Goal: Task Accomplishment & Management: Manage account settings

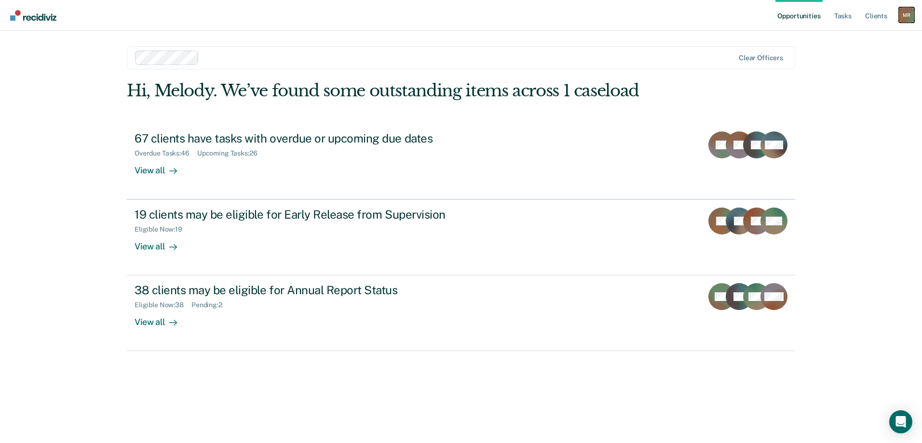
click at [902, 16] on div "M R" at bounding box center [905, 14] width 15 height 15
click at [849, 60] on link "Log Out" at bounding box center [868, 63] width 78 height 8
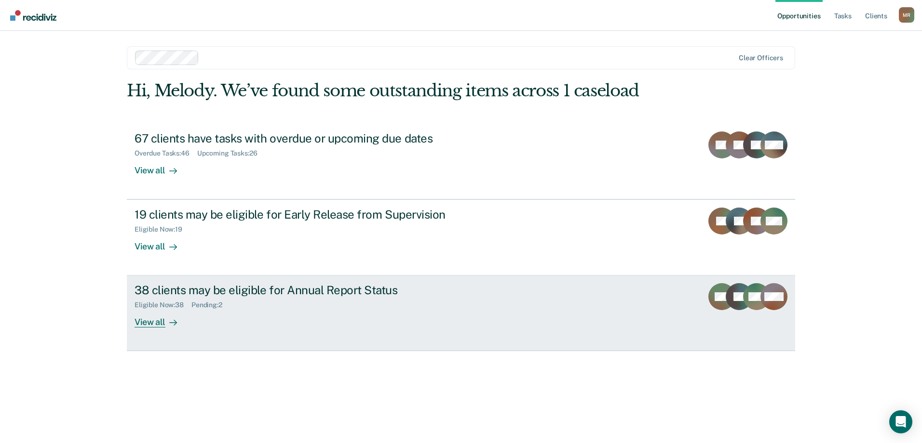
click at [163, 323] on div "View all" at bounding box center [161, 318] width 54 height 19
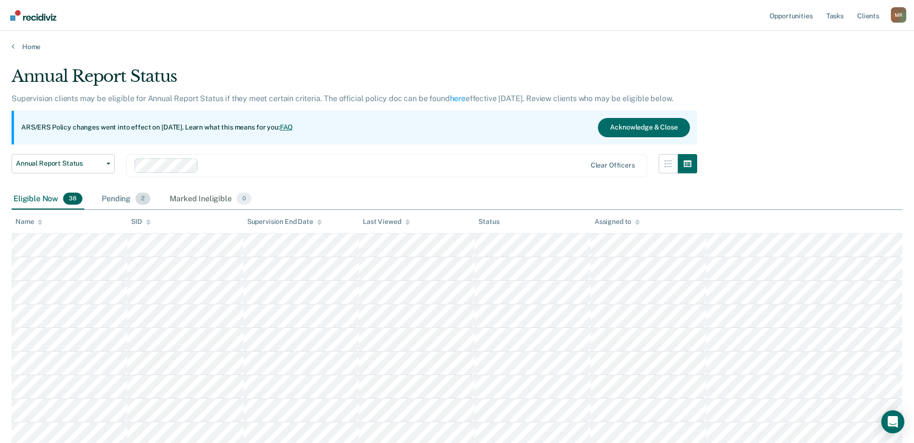
click at [113, 202] on div "Pending 2" at bounding box center [126, 199] width 53 height 21
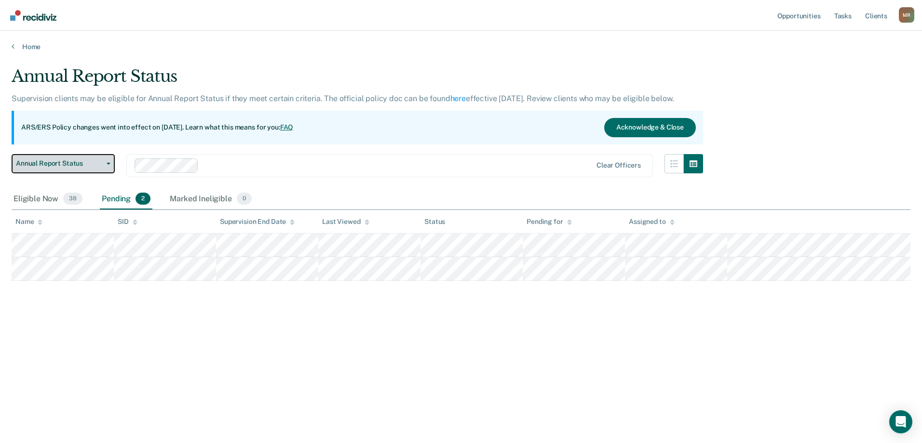
click at [101, 161] on span "Annual Report Status" at bounding box center [59, 164] width 87 height 8
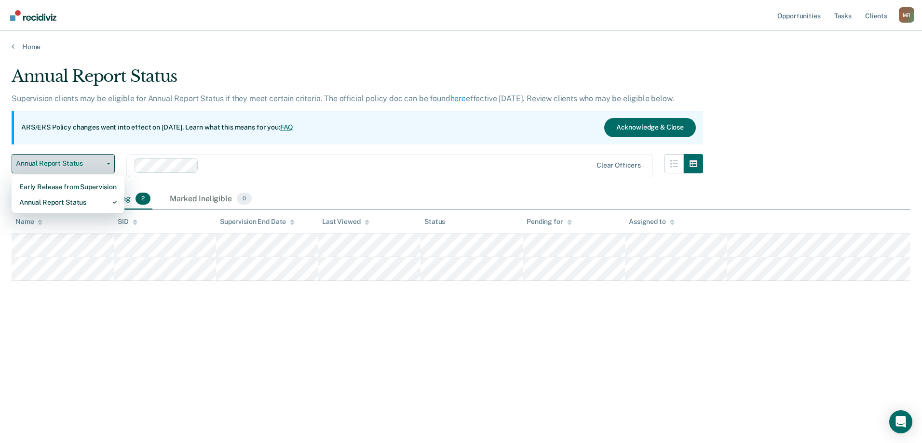
click at [101, 161] on span "Annual Report Status" at bounding box center [59, 164] width 87 height 8
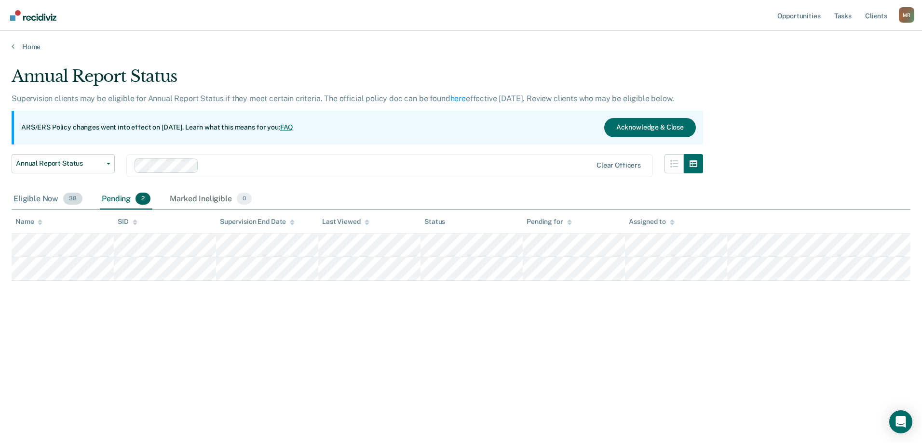
click at [38, 197] on div "Eligible Now 38" at bounding box center [48, 199] width 73 height 21
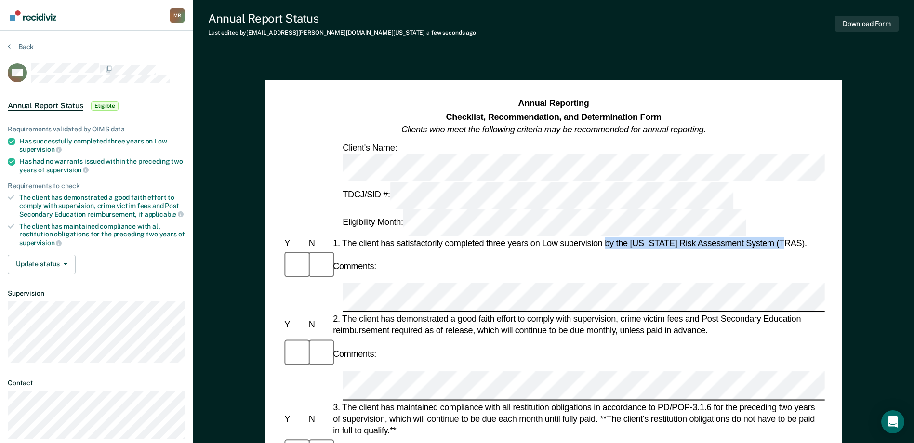
drag, startPoint x: 621, startPoint y: 179, endPoint x: 782, endPoint y: 178, distance: 161.0
click at [782, 238] on div "1. The client has satisfactorily completed three years on Low supervision by th…" at bounding box center [578, 244] width 494 height 12
drag, startPoint x: 782, startPoint y: 178, endPoint x: 768, endPoint y: 179, distance: 14.0
copy div "by the Texas Risk Assessment System (TRAS)."
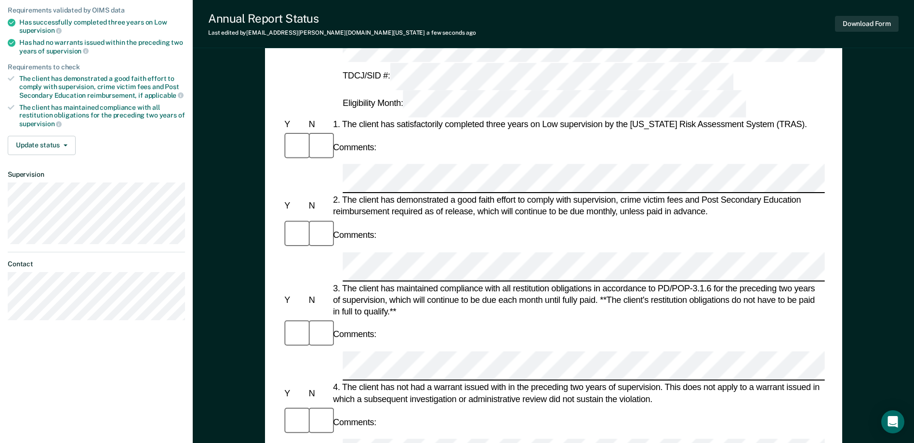
scroll to position [127, 0]
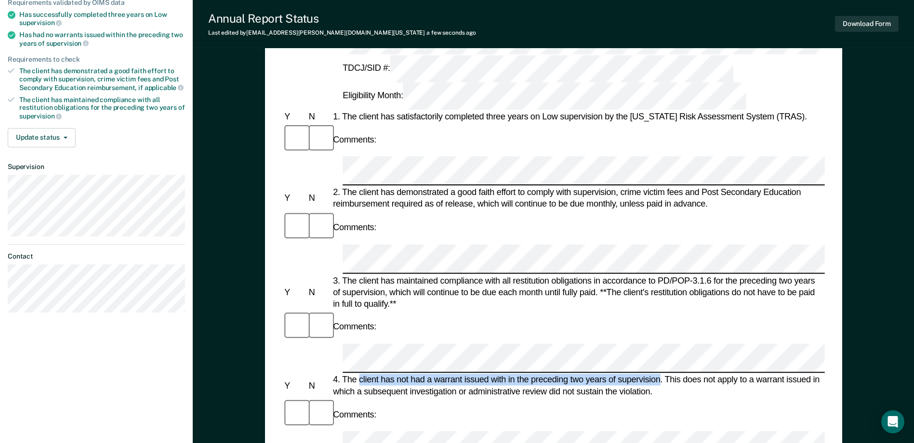
drag, startPoint x: 661, startPoint y: 225, endPoint x: 360, endPoint y: 224, distance: 301.3
click at [360, 375] on div "4. The client has not had a warrant issued with in the preceding two years of s…" at bounding box center [578, 386] width 494 height 23
copy div "client has not had a warrant issued with in the preceding two years of supervis…"
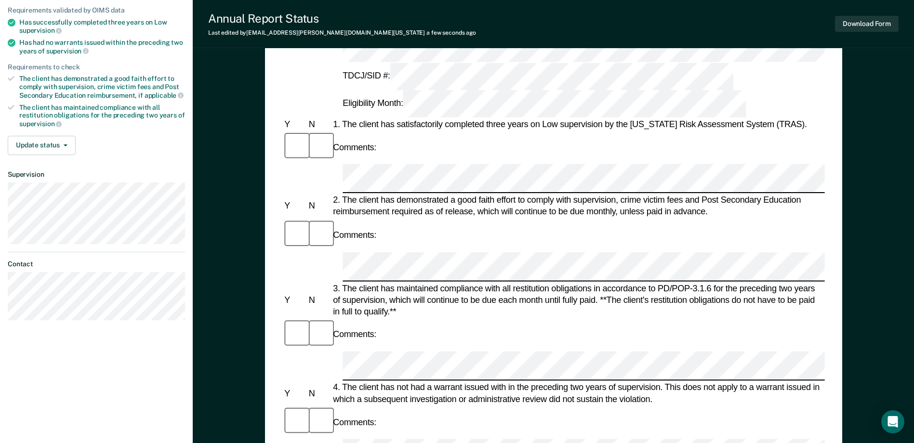
scroll to position [0, 0]
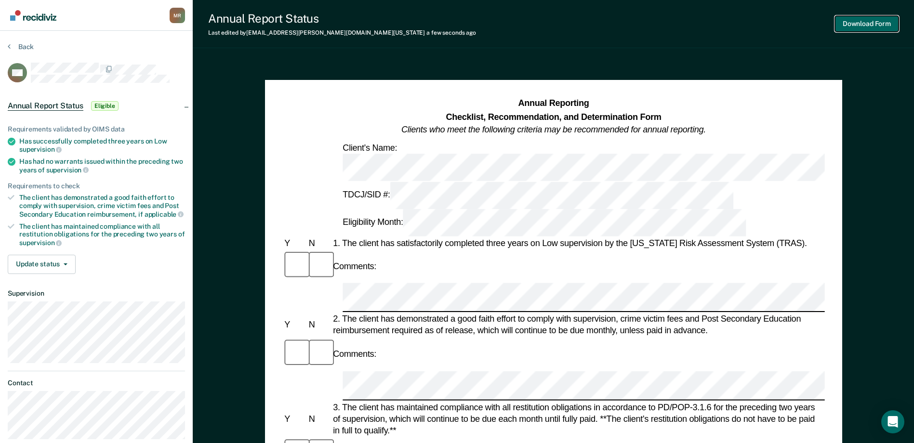
click at [880, 23] on button "Download Form" at bounding box center [867, 24] width 64 height 16
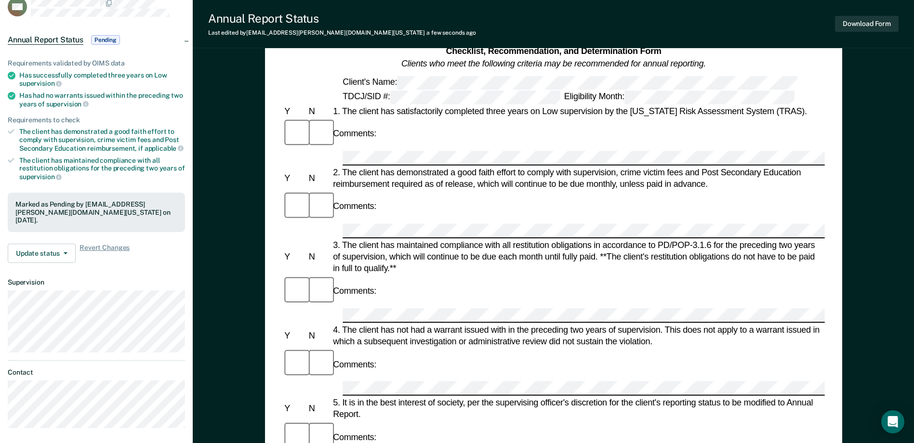
scroll to position [48, 0]
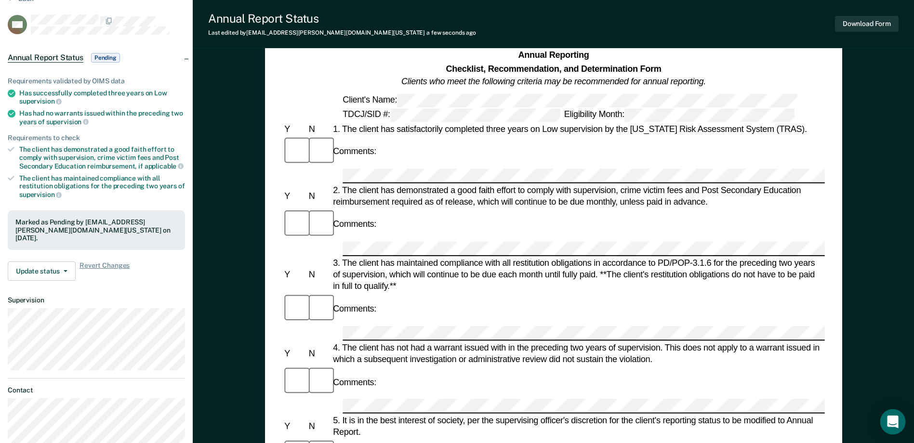
click at [886, 431] on div "Open Intercom Messenger" at bounding box center [894, 423] width 26 height 26
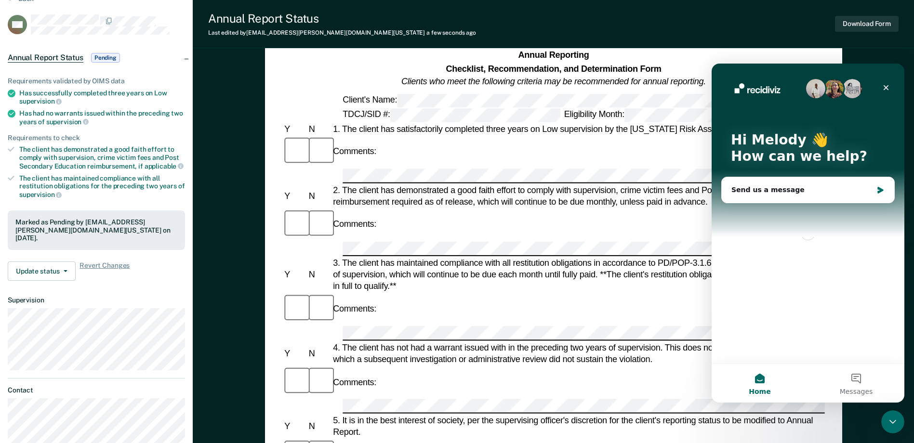
scroll to position [0, 0]
click at [887, 92] on div "Close" at bounding box center [886, 87] width 17 height 17
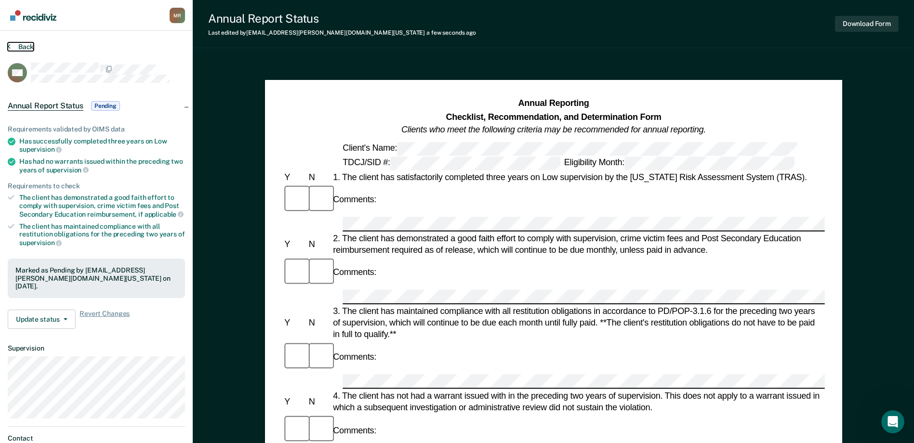
click at [13, 43] on button "Back" at bounding box center [21, 46] width 26 height 9
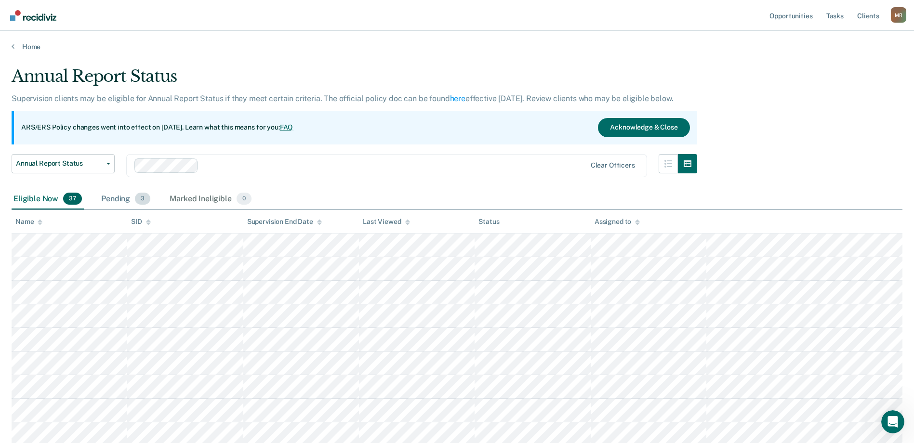
click at [108, 191] on div "Pending 3" at bounding box center [125, 199] width 53 height 21
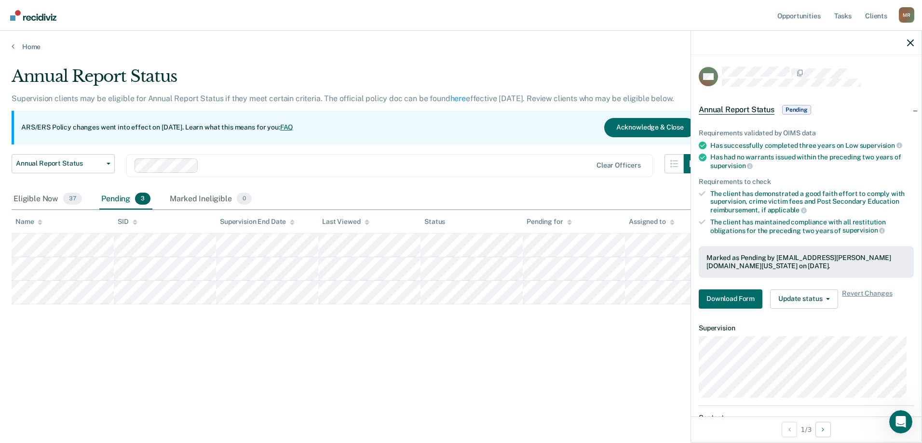
click at [460, 356] on div "Annual Report Status Supervision clients may be eligible for Annual Report Stat…" at bounding box center [461, 219] width 898 height 305
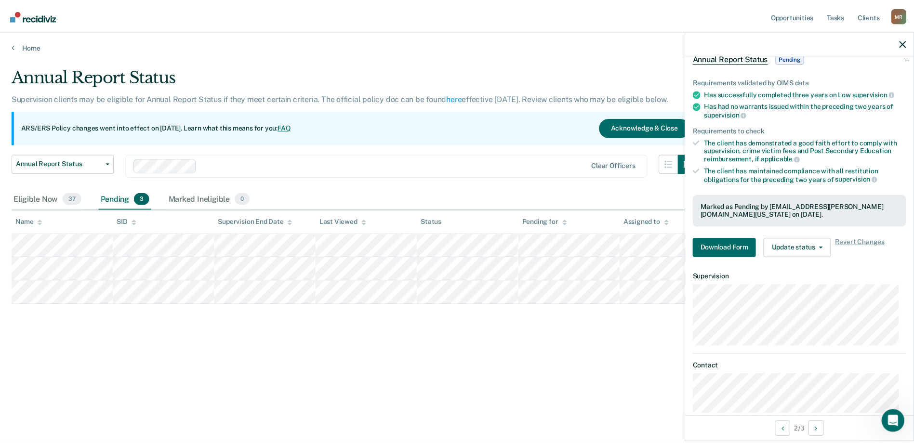
scroll to position [67, 0]
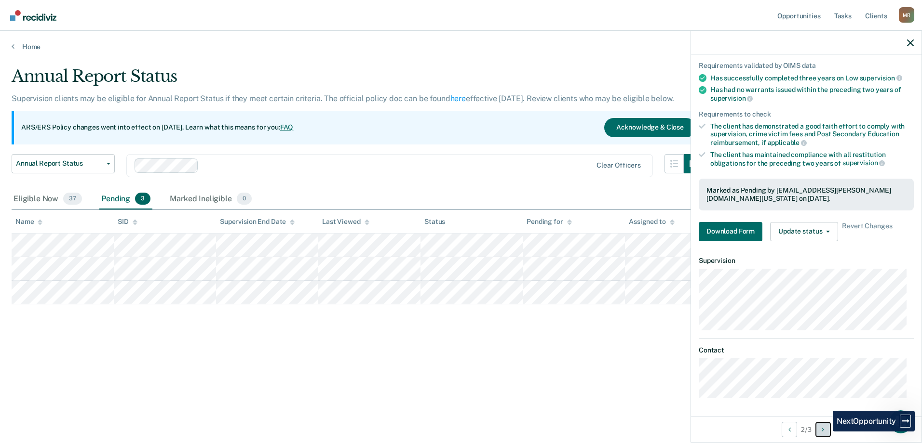
click at [824, 432] on icon "Next Opportunity" at bounding box center [822, 430] width 2 height 7
click at [790, 431] on button "Previous Opportunity" at bounding box center [788, 429] width 15 height 15
click at [363, 369] on div "Annual Report Status Supervision clients may be eligible for Annual Report Stat…" at bounding box center [461, 219] width 898 height 305
click at [40, 194] on div "Eligible Now 37" at bounding box center [48, 199] width 72 height 21
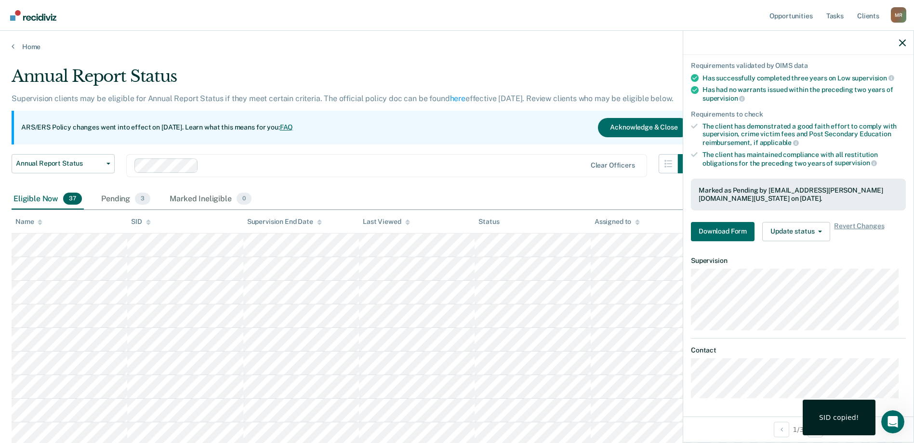
click at [907, 43] on div at bounding box center [798, 43] width 230 height 24
click at [900, 43] on icon "button" at bounding box center [902, 43] width 7 height 7
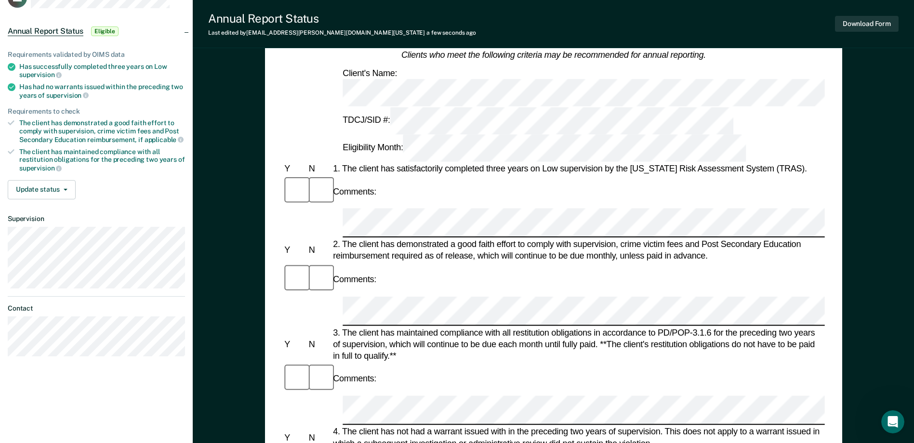
scroll to position [96, 0]
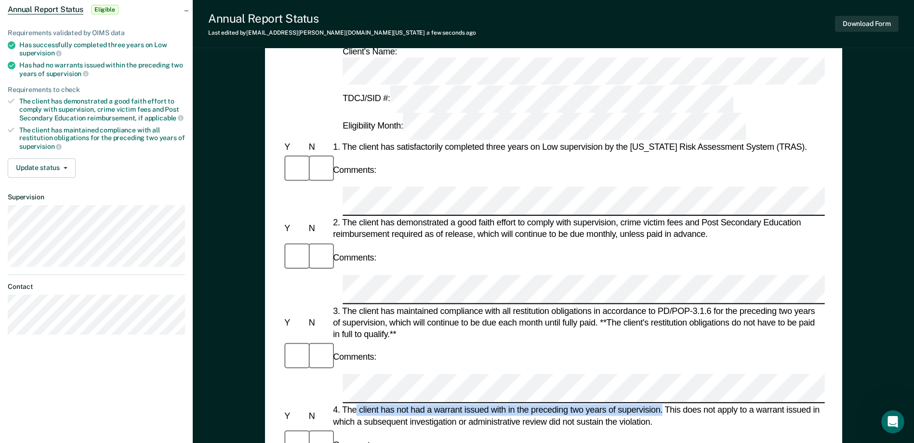
drag, startPoint x: 358, startPoint y: 256, endPoint x: 662, endPoint y: 253, distance: 304.2
click at [662, 405] on div "4. The client has not had a warrant issued with in the preceding two years of s…" at bounding box center [578, 416] width 494 height 23
drag, startPoint x: 662, startPoint y: 253, endPoint x: 630, endPoint y: 256, distance: 31.9
copy div "client has not had a warrant issued with in the preceding two years of supervis…"
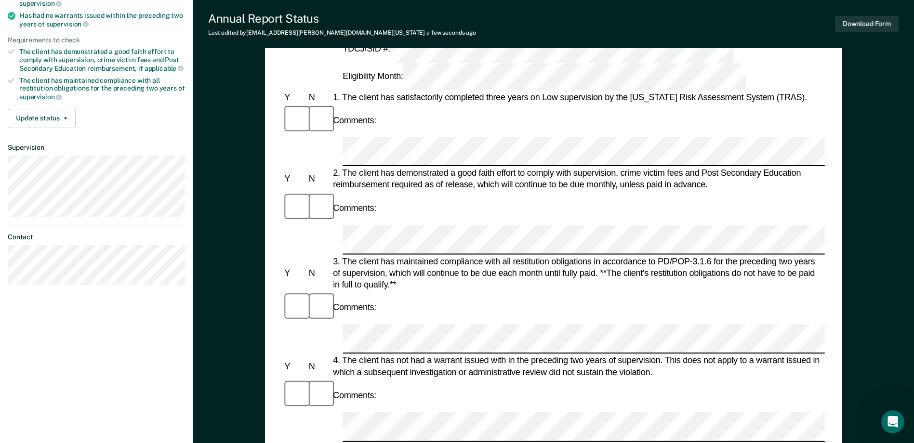
scroll to position [0, 0]
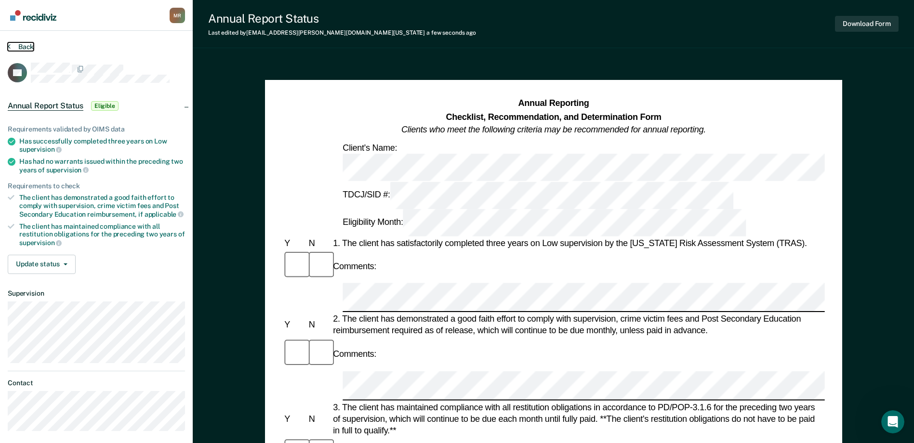
click at [27, 44] on button "Back" at bounding box center [21, 46] width 26 height 9
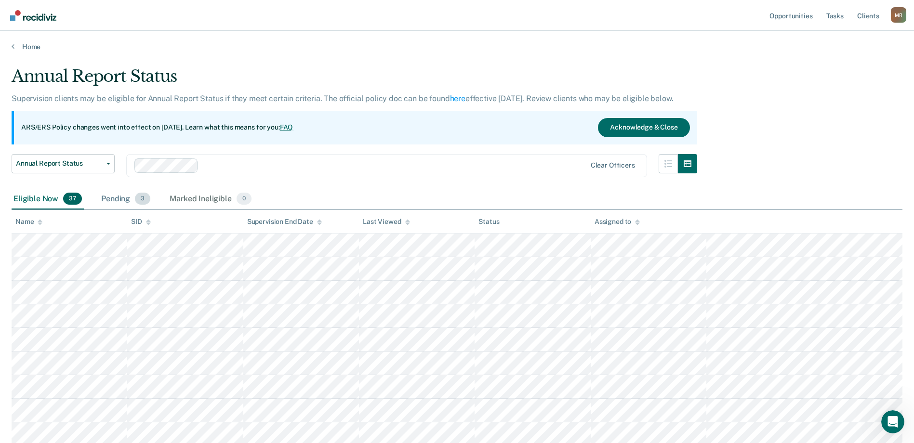
click at [119, 203] on div "Pending 3" at bounding box center [125, 199] width 53 height 21
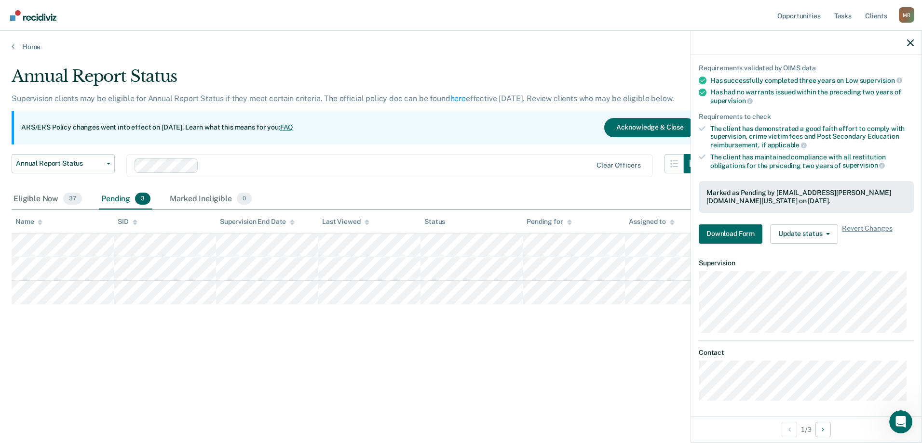
scroll to position [67, 0]
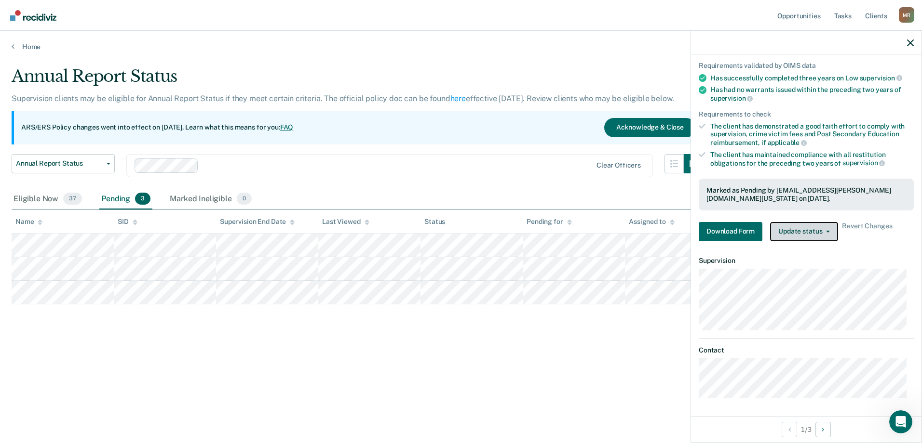
click at [804, 233] on button "Update status" at bounding box center [804, 231] width 68 height 19
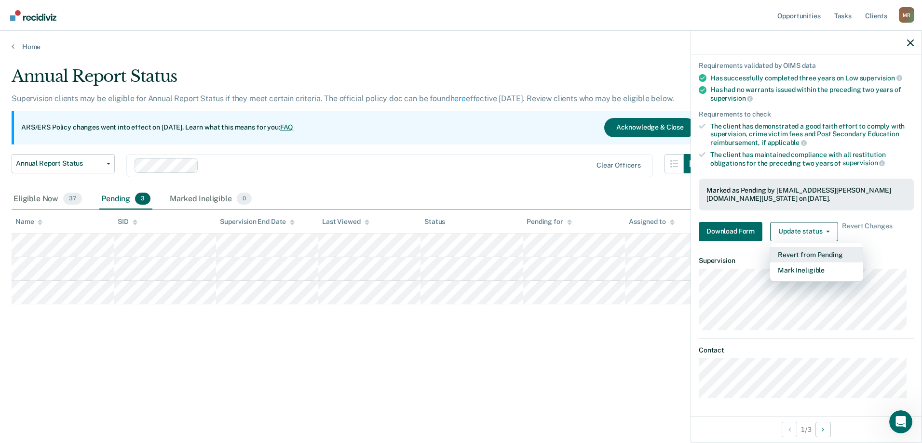
click at [809, 257] on button "Revert from Pending" at bounding box center [816, 254] width 93 height 15
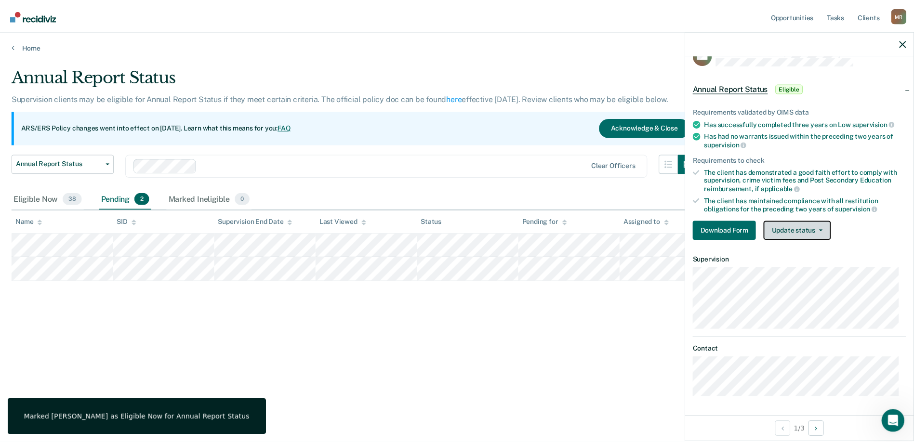
scroll to position [21, 0]
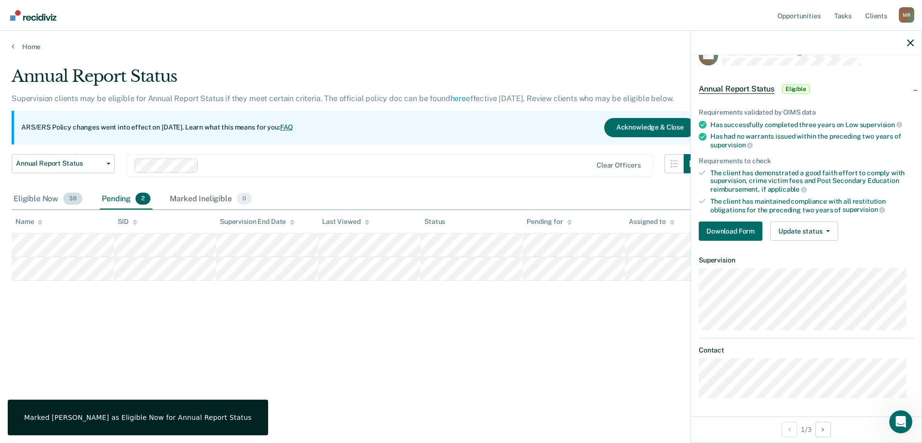
click at [32, 198] on div "Eligible Now 38" at bounding box center [48, 199] width 73 height 21
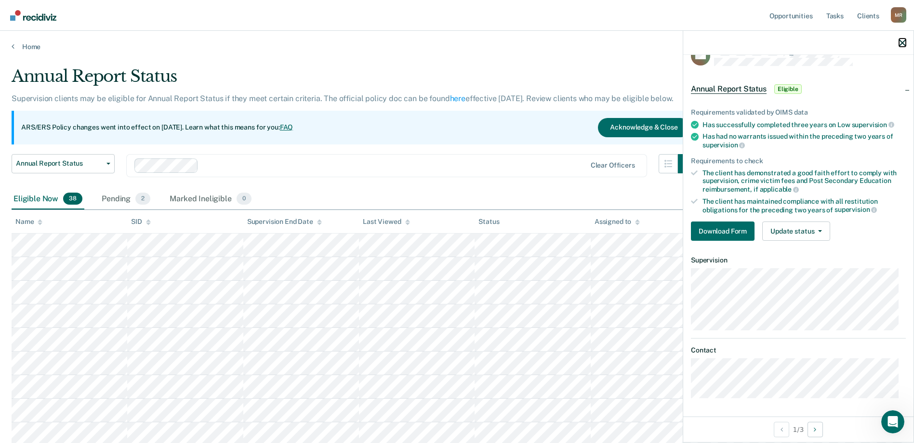
click at [903, 46] on icon "button" at bounding box center [902, 43] width 7 height 7
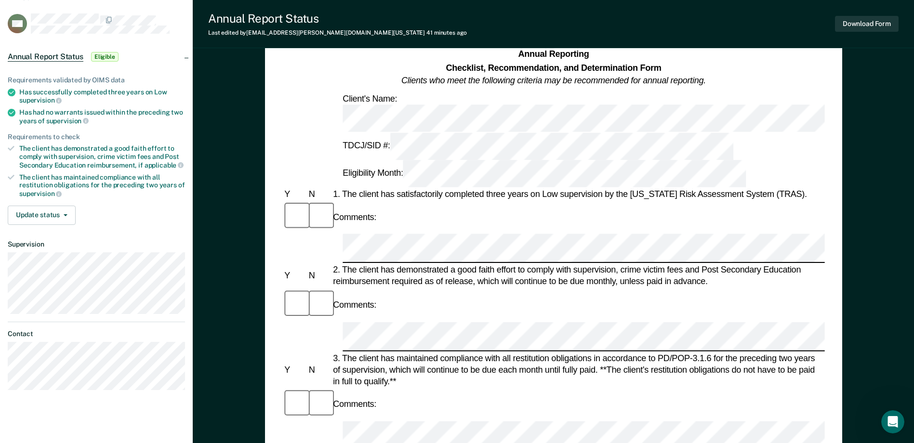
scroll to position [48, 0]
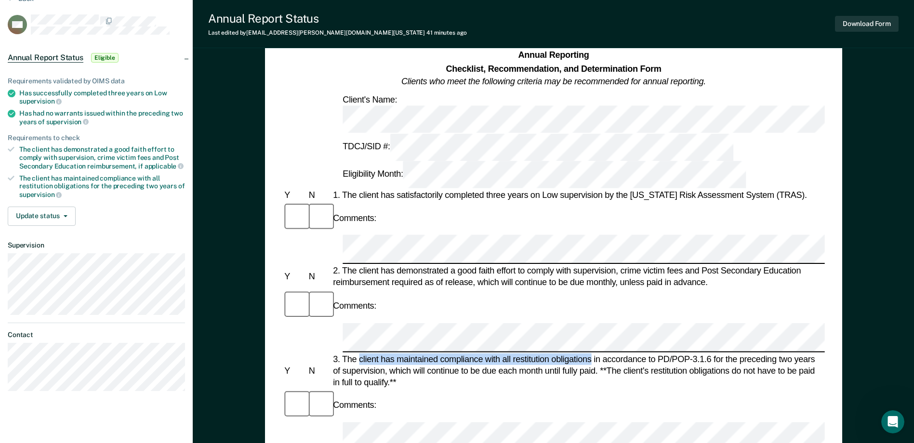
drag, startPoint x: 592, startPoint y: 235, endPoint x: 361, endPoint y: 232, distance: 231.4
click at [361, 353] on div "3. The client has maintained compliance with all restitution obligations in acc…" at bounding box center [578, 370] width 494 height 35
drag, startPoint x: 361, startPoint y: 232, endPoint x: 375, endPoint y: 234, distance: 14.1
copy div "client has maintained compliance with all restitution obligations"
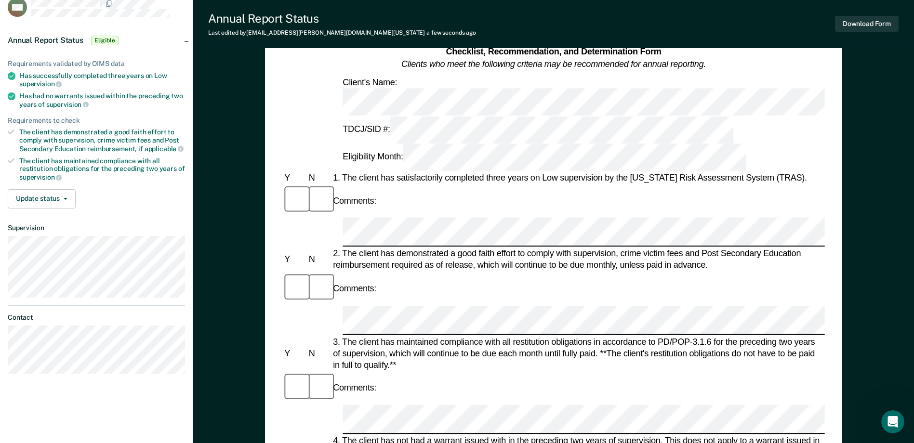
scroll to position [0, 0]
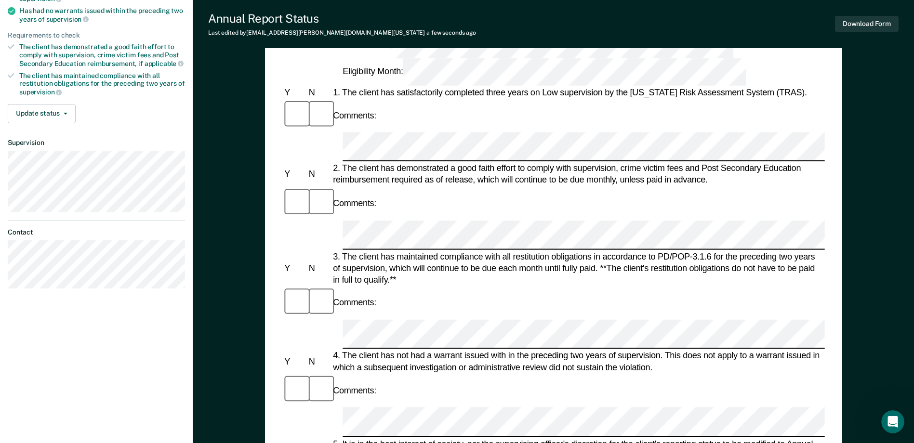
scroll to position [145, 0]
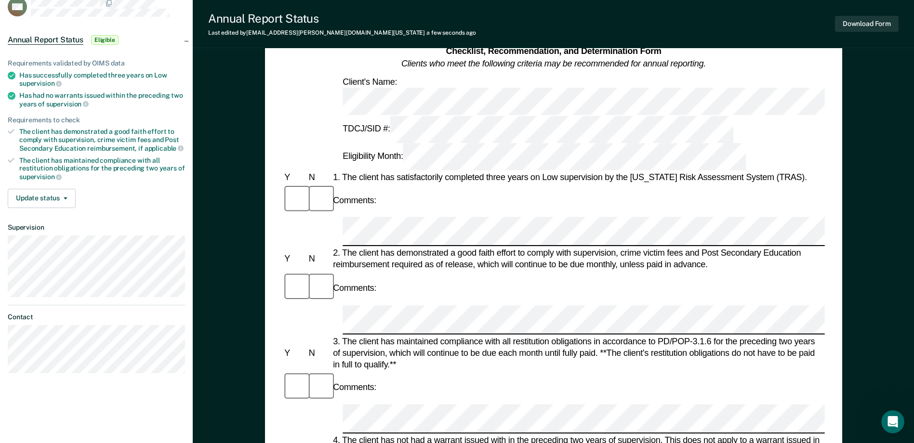
scroll to position [48, 0]
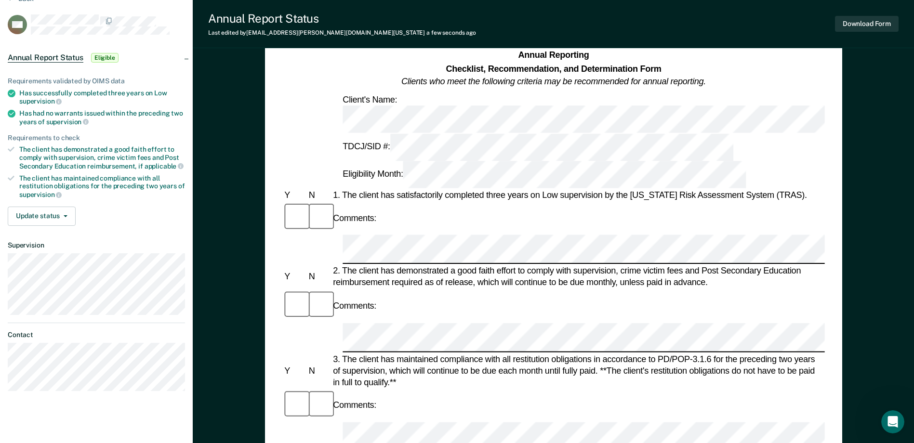
click at [340, 323] on div at bounding box center [553, 337] width 542 height 29
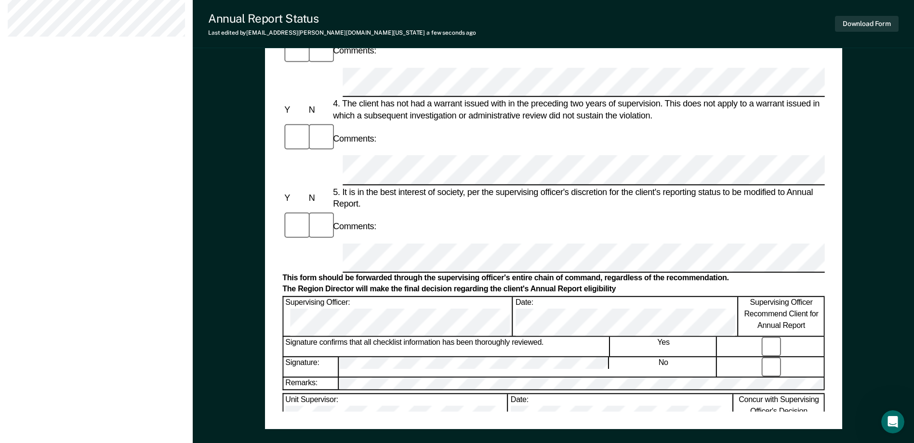
scroll to position [434, 0]
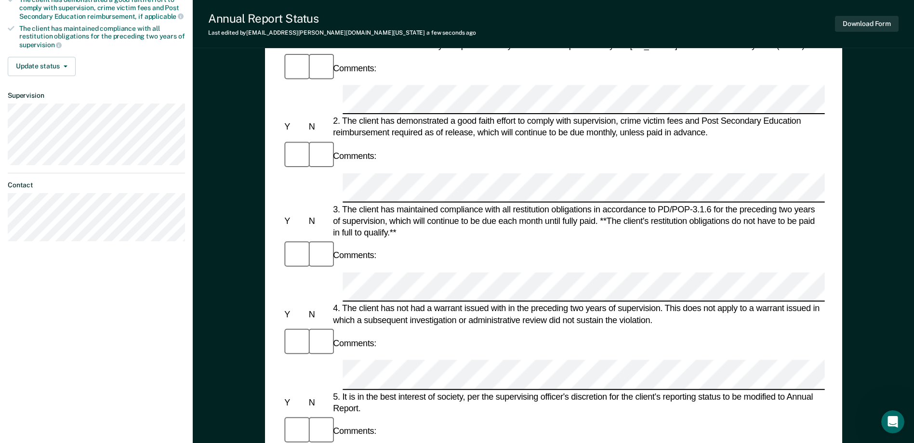
scroll to position [0, 0]
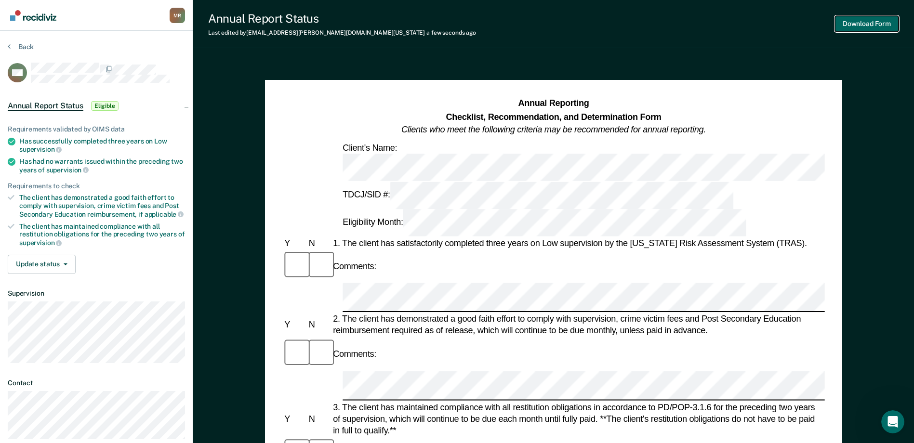
click at [874, 23] on button "Download Form" at bounding box center [867, 24] width 64 height 16
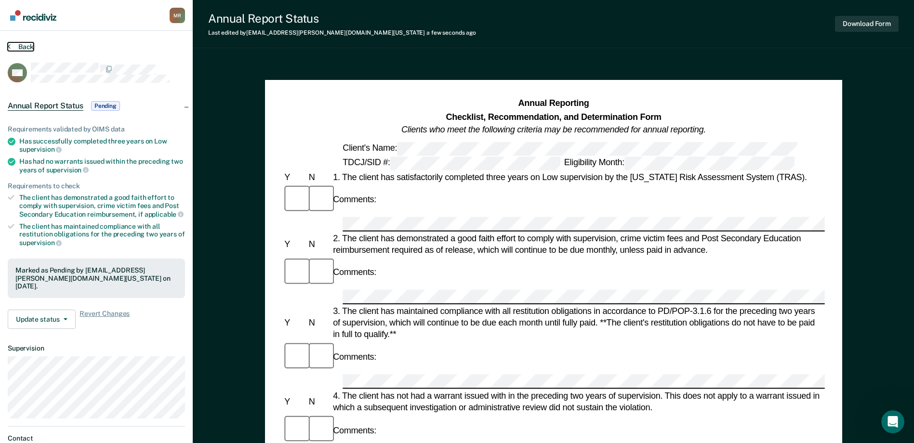
click at [17, 47] on button "Back" at bounding box center [21, 46] width 26 height 9
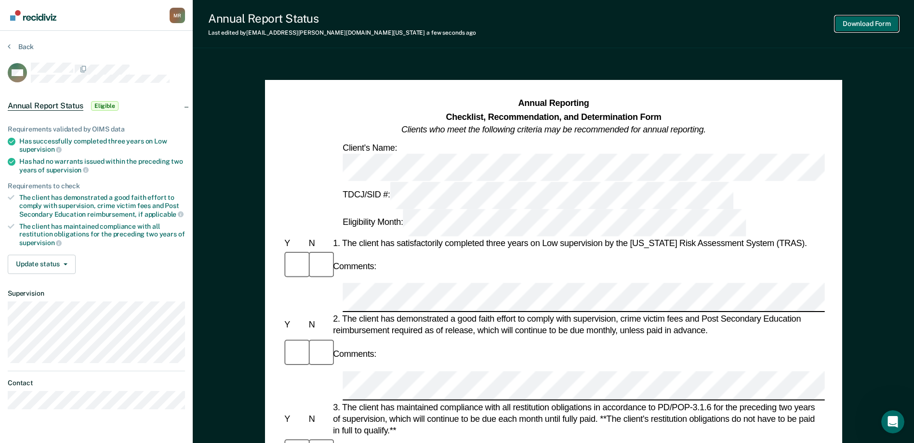
click at [868, 25] on button "Download Form" at bounding box center [867, 24] width 64 height 16
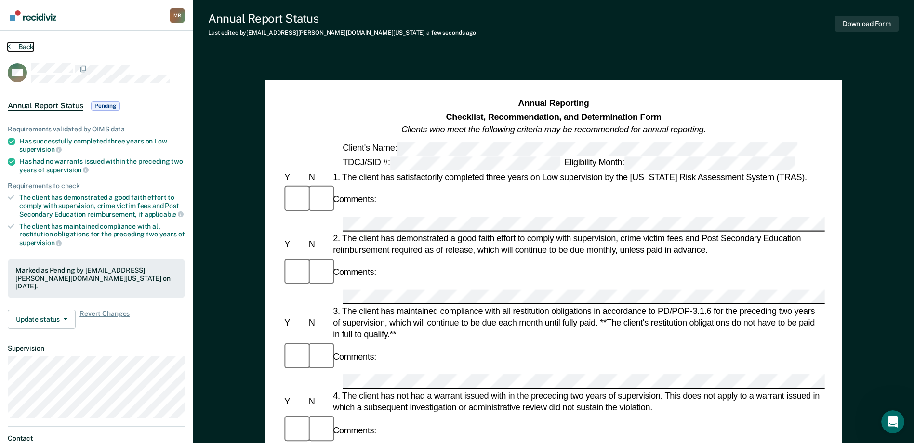
click at [23, 43] on button "Back" at bounding box center [21, 46] width 26 height 9
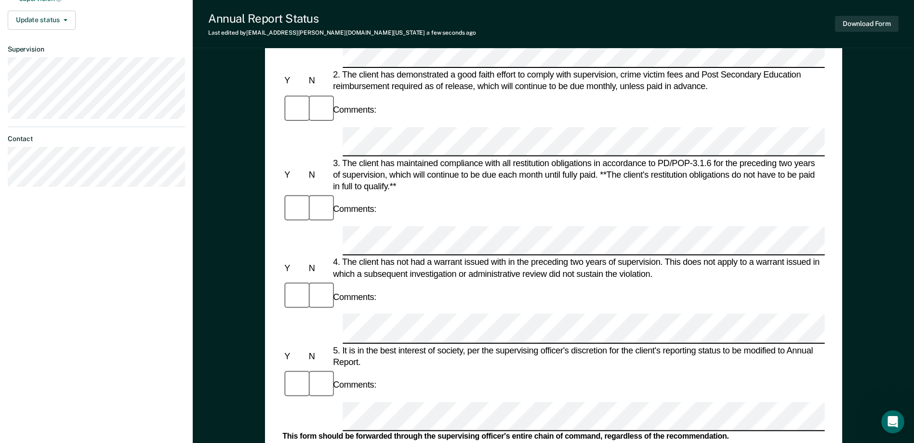
scroll to position [386, 0]
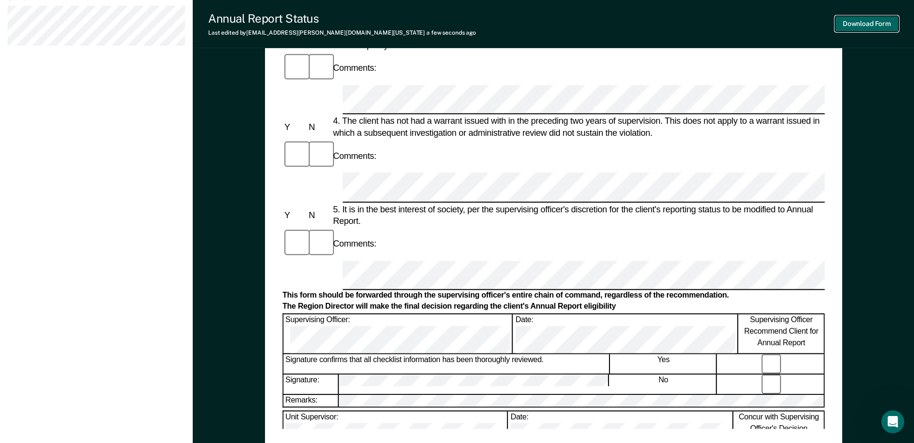
click at [865, 28] on button "Download Form" at bounding box center [867, 24] width 64 height 16
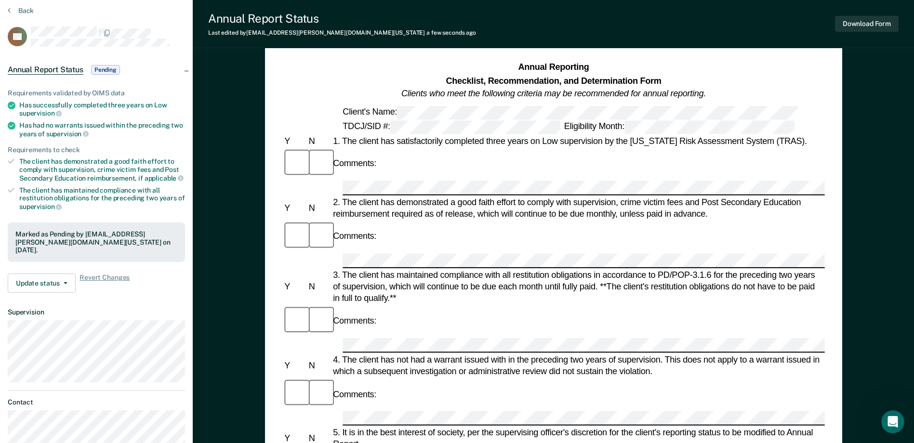
scroll to position [0, 0]
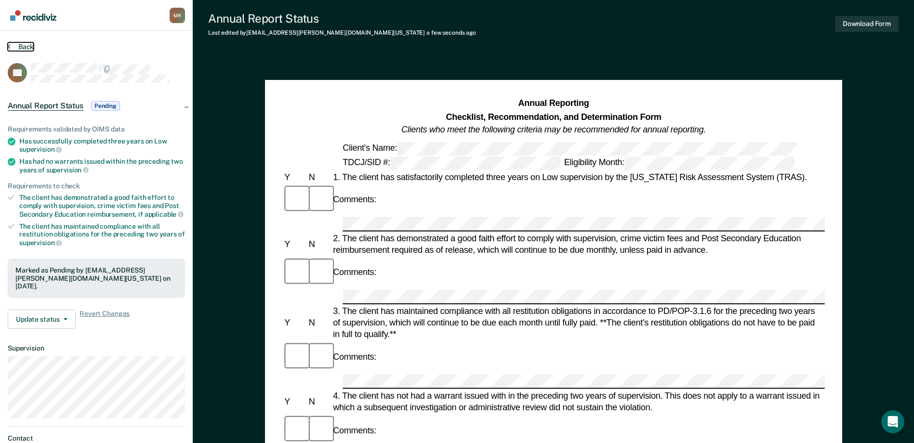
click at [8, 44] on icon at bounding box center [9, 46] width 3 height 8
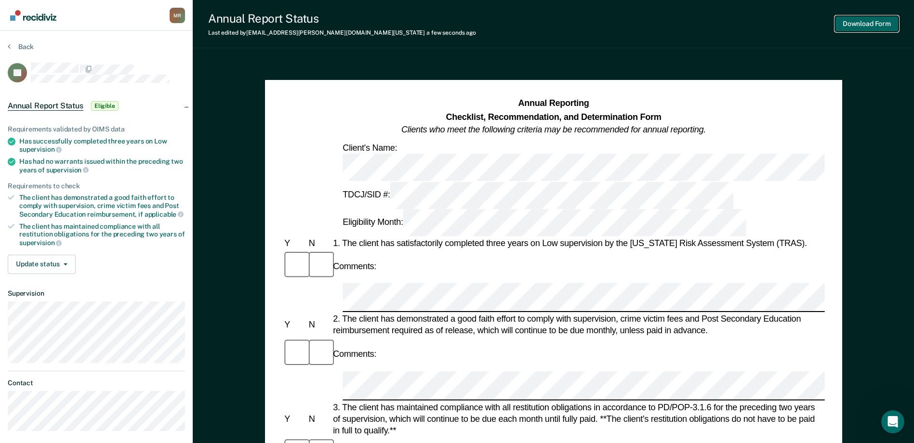
click at [877, 28] on button "Download Form" at bounding box center [867, 24] width 64 height 16
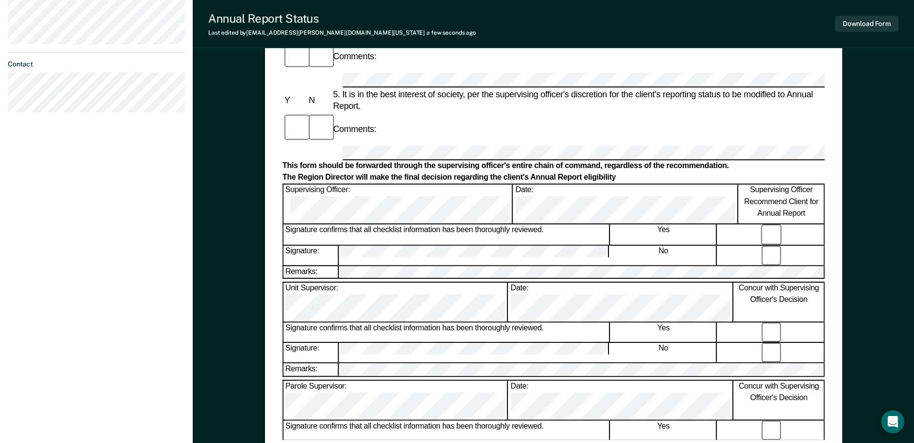
scroll to position [386, 0]
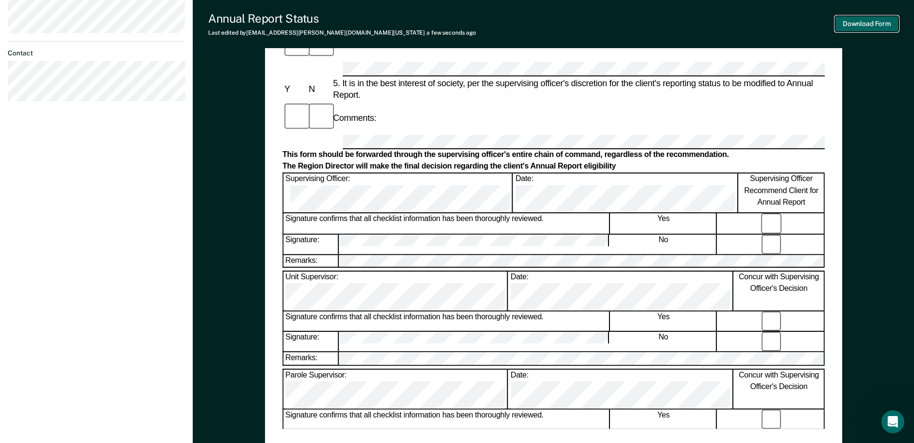
click at [879, 24] on button "Download Form" at bounding box center [867, 24] width 64 height 16
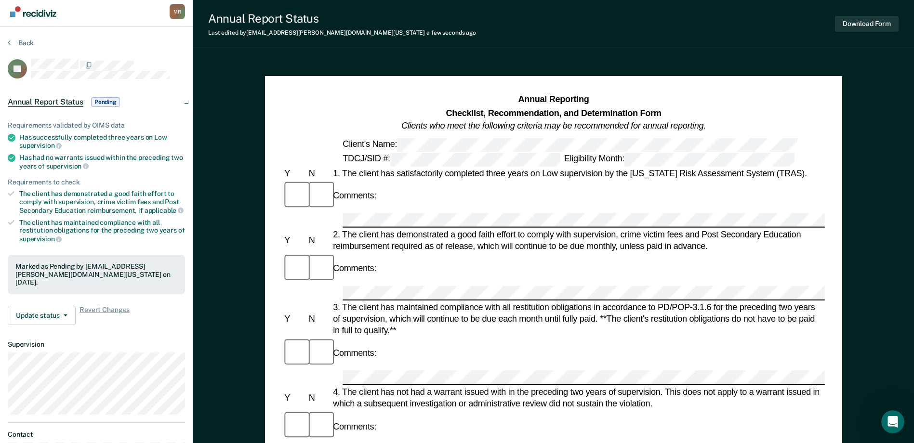
scroll to position [0, 0]
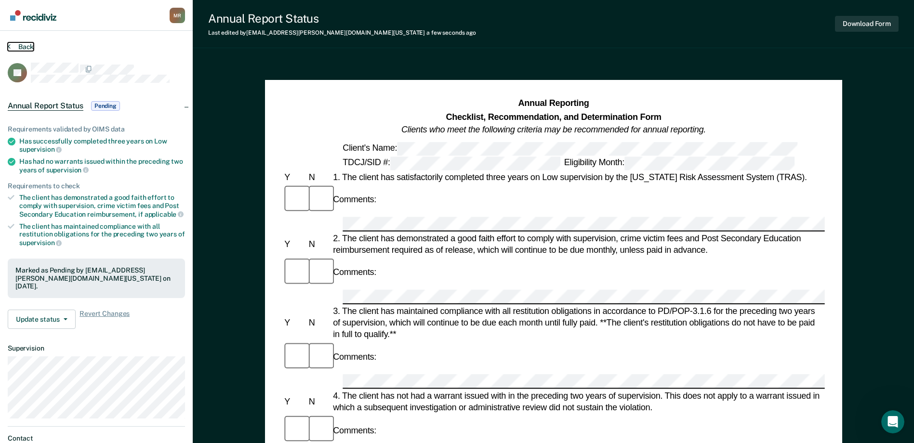
click at [20, 49] on button "Back" at bounding box center [21, 46] width 26 height 9
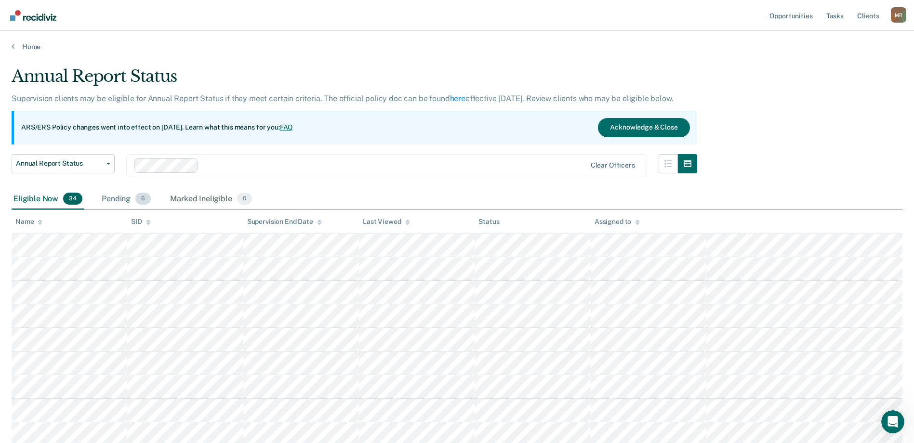
click at [111, 195] on div "Pending 6" at bounding box center [126, 199] width 53 height 21
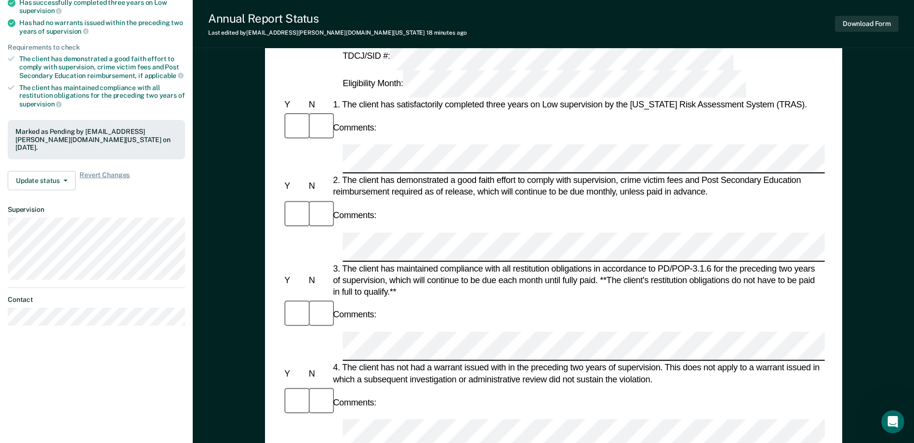
scroll to position [145, 0]
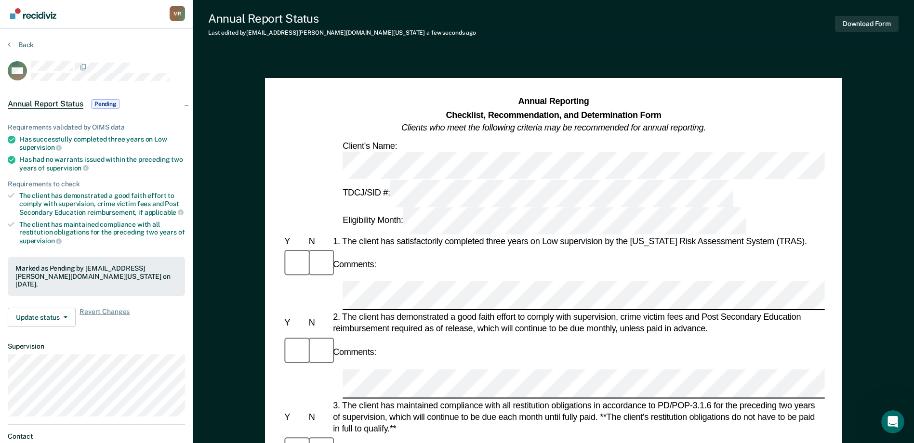
scroll to position [0, 0]
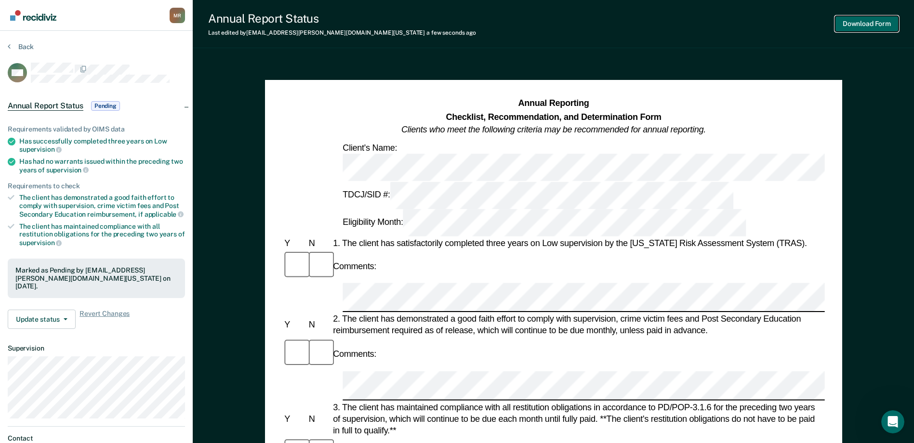
click at [856, 23] on button "Download Form" at bounding box center [867, 24] width 64 height 16
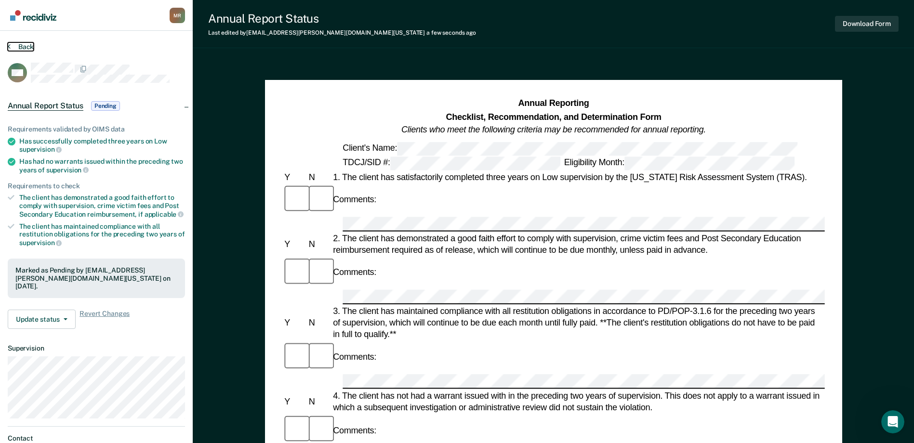
click at [17, 46] on button "Back" at bounding box center [21, 46] width 26 height 9
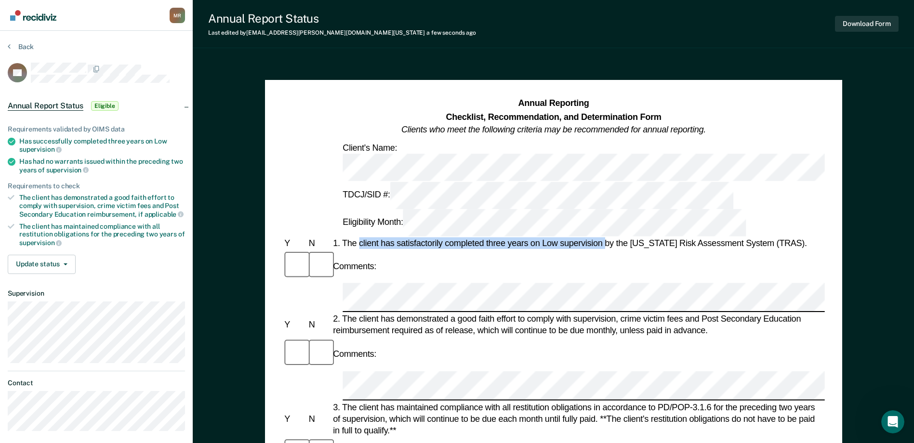
drag, startPoint x: 604, startPoint y: 177, endPoint x: 361, endPoint y: 179, distance: 243.4
click at [361, 238] on div "1. The client has satisfactorily completed three years on Low supervision by th…" at bounding box center [578, 244] width 494 height 12
drag, startPoint x: 361, startPoint y: 179, endPoint x: 369, endPoint y: 176, distance: 8.9
copy div "client has satisfactorily completed three years on Low supervision"
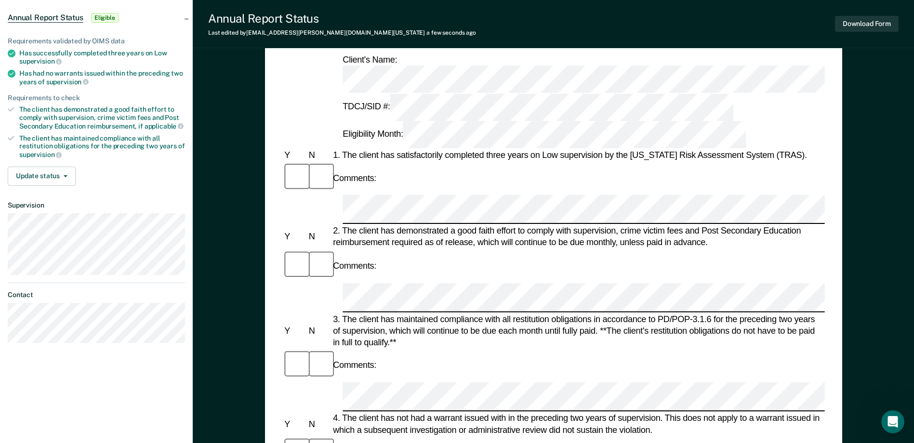
scroll to position [96, 0]
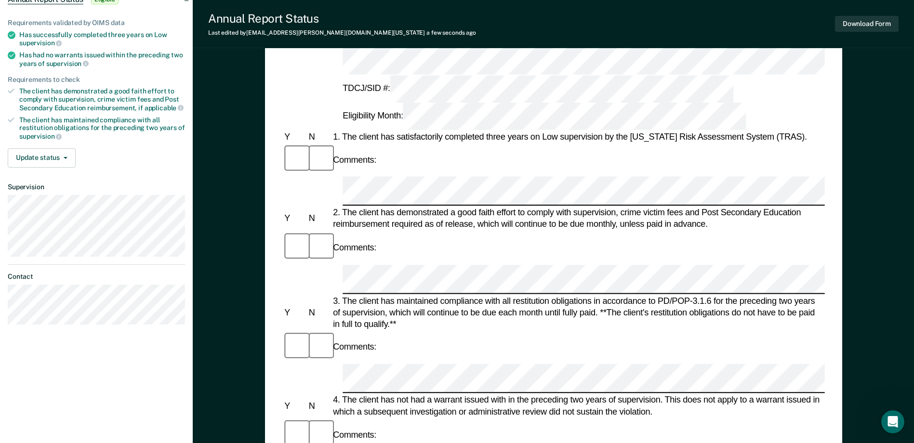
scroll to position [193, 0]
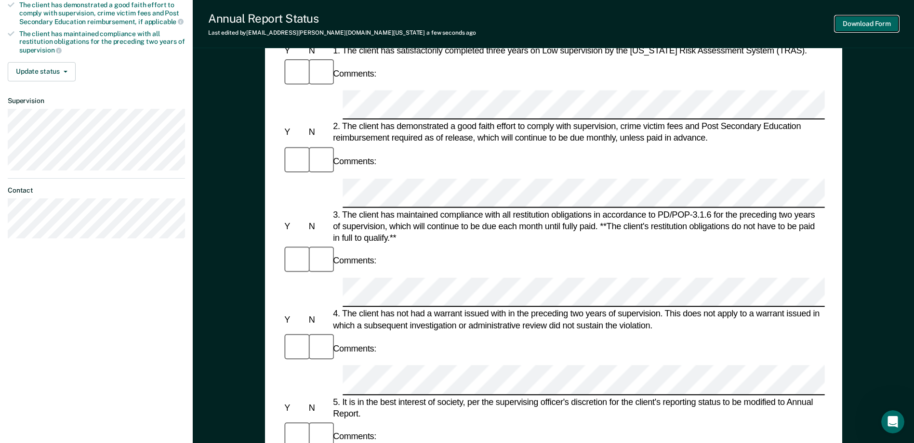
click at [854, 25] on button "Download Form" at bounding box center [867, 24] width 64 height 16
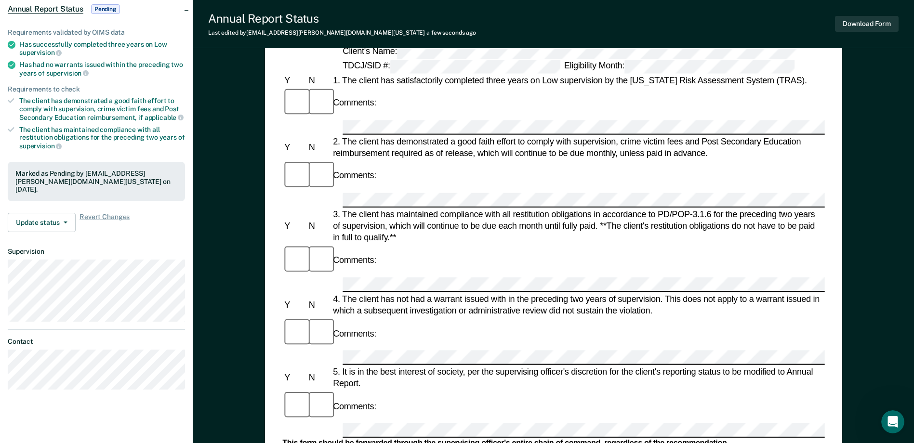
scroll to position [0, 0]
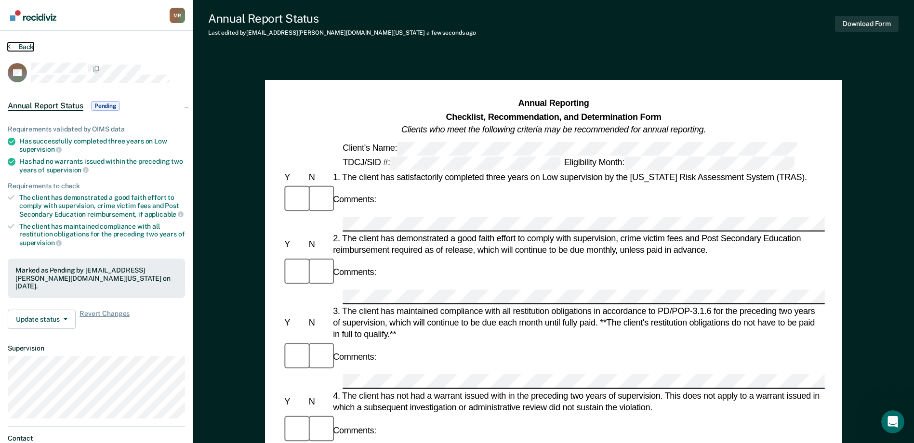
click at [15, 47] on button "Back" at bounding box center [21, 46] width 26 height 9
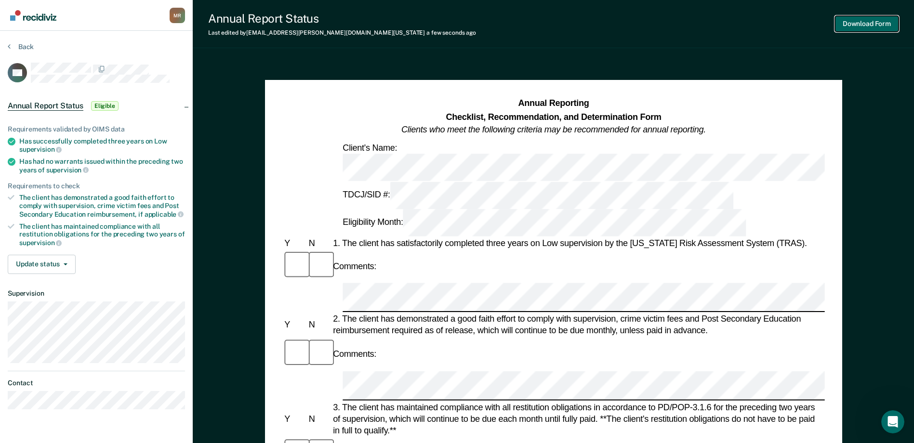
click at [867, 27] on button "Download Form" at bounding box center [867, 24] width 64 height 16
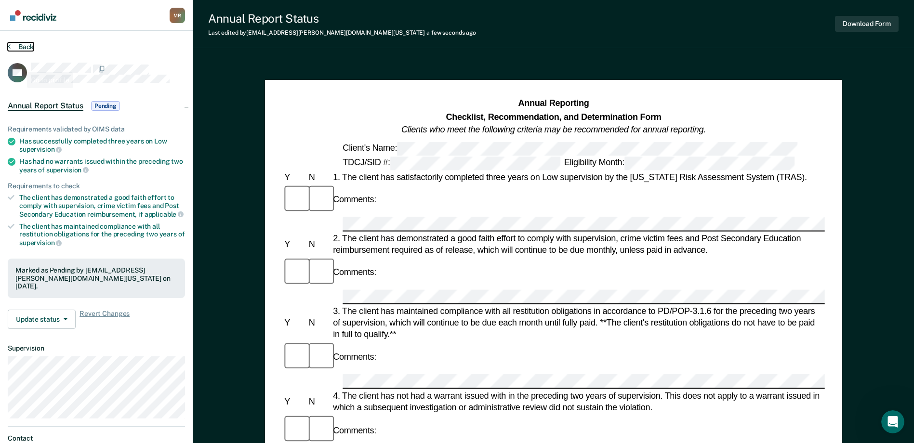
click at [20, 47] on button "Back" at bounding box center [21, 46] width 26 height 9
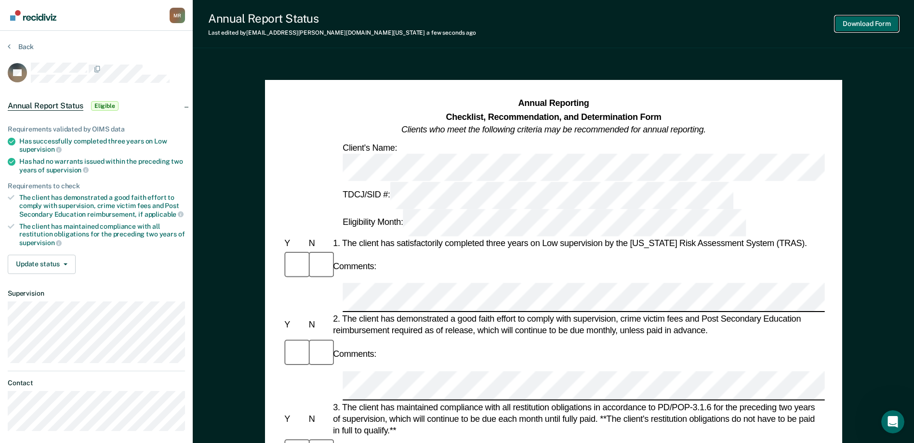
click at [869, 21] on button "Download Form" at bounding box center [867, 24] width 64 height 16
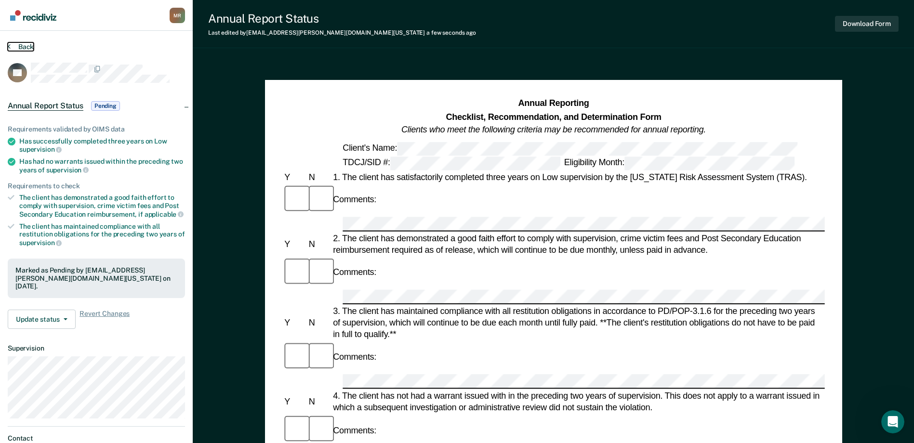
click at [26, 42] on button "Back" at bounding box center [21, 46] width 26 height 9
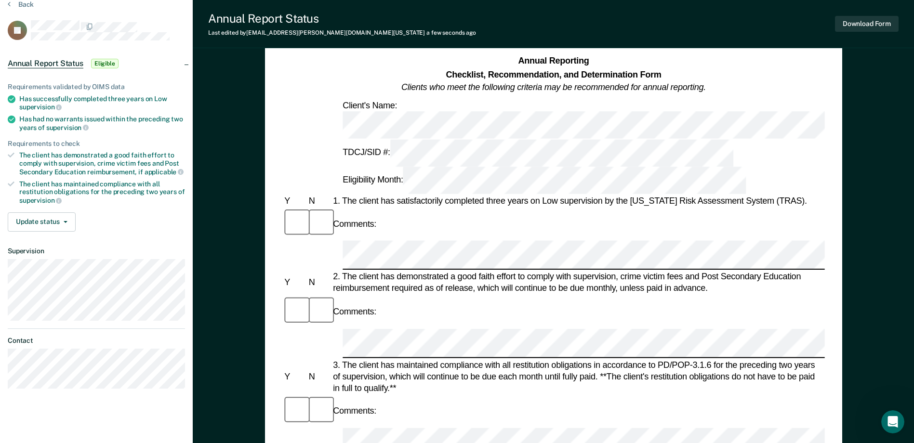
scroll to position [96, 0]
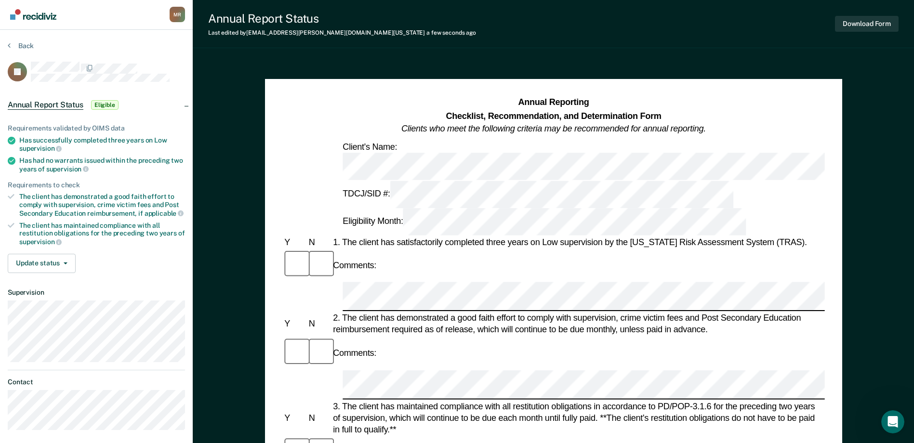
scroll to position [0, 0]
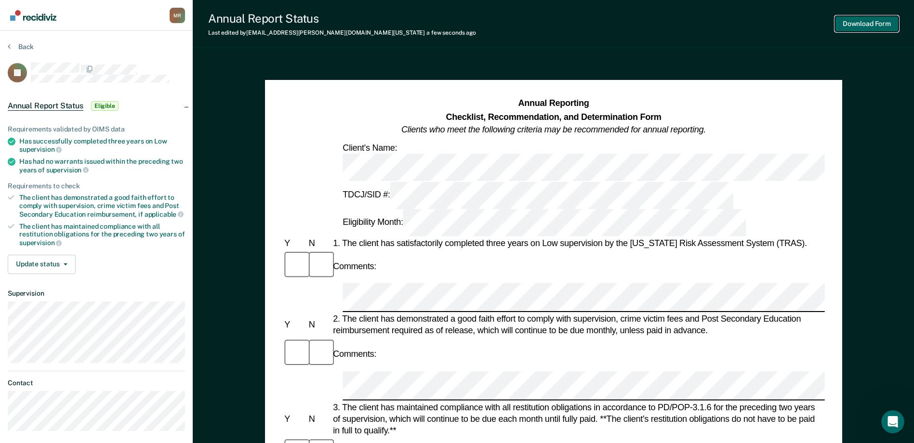
click at [868, 26] on button "Download Form" at bounding box center [867, 24] width 64 height 16
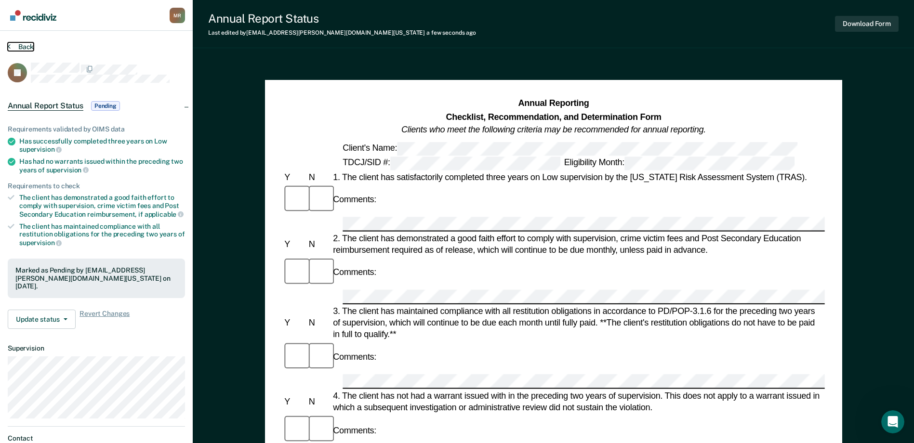
click at [21, 46] on button "Back" at bounding box center [21, 46] width 26 height 9
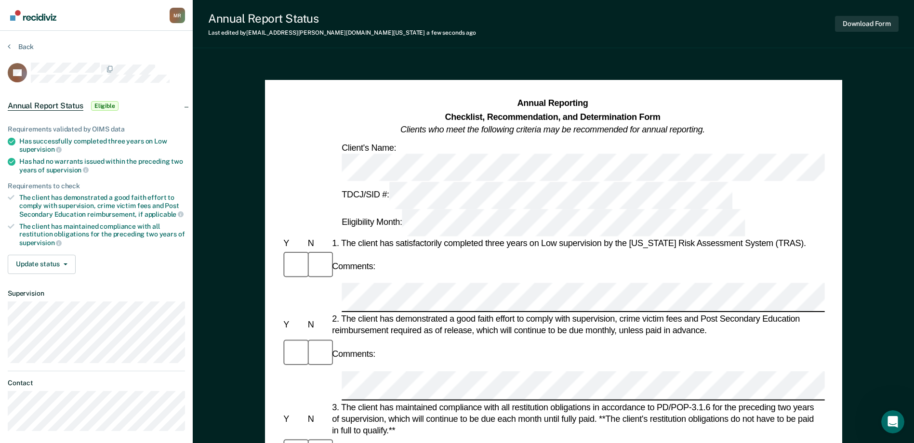
click at [324, 371] on div at bounding box center [552, 385] width 542 height 29
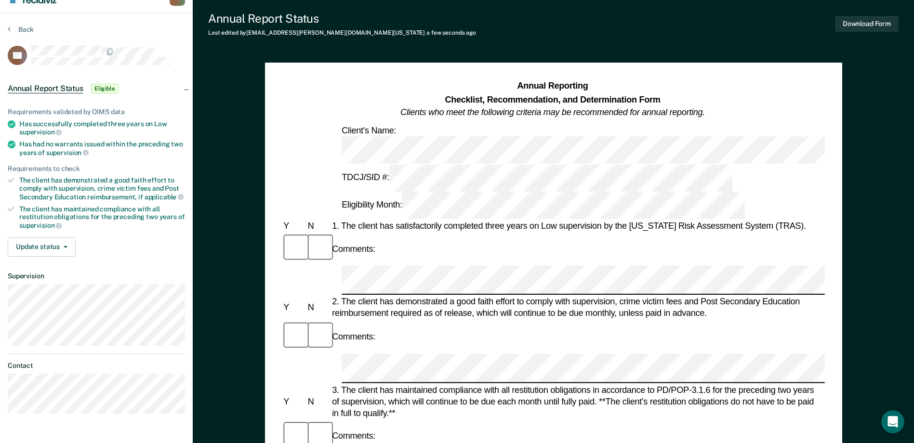
scroll to position [0, 0]
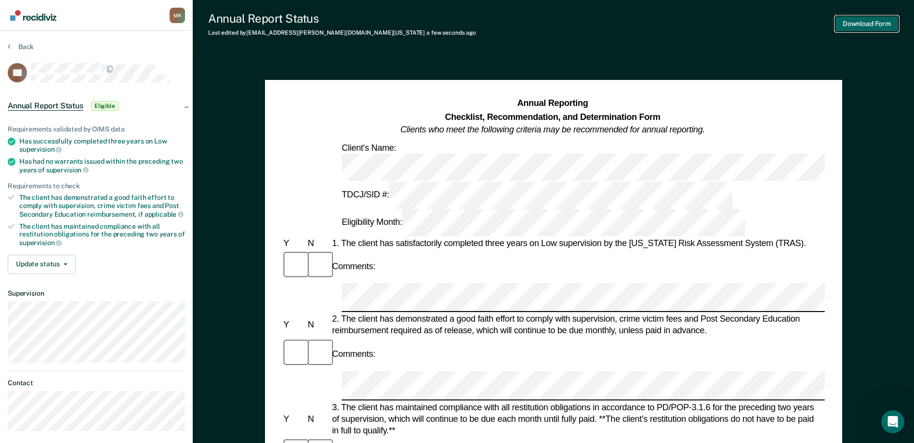
click at [869, 25] on button "Download Form" at bounding box center [867, 24] width 64 height 16
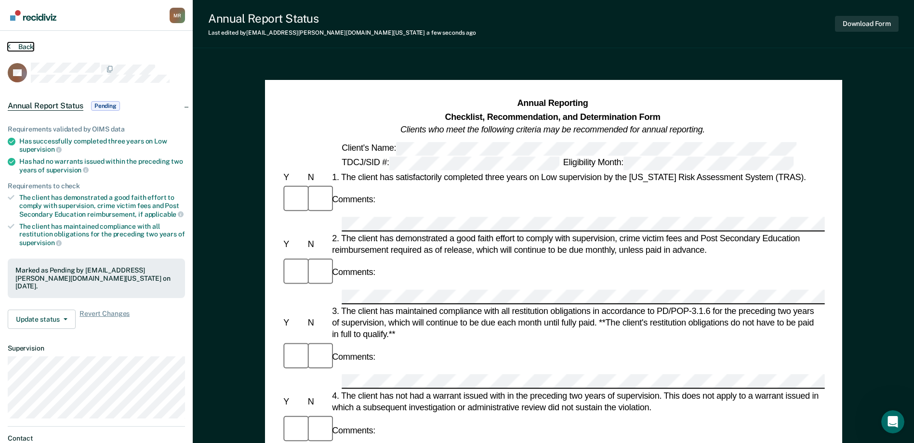
click at [27, 49] on button "Back" at bounding box center [21, 46] width 26 height 9
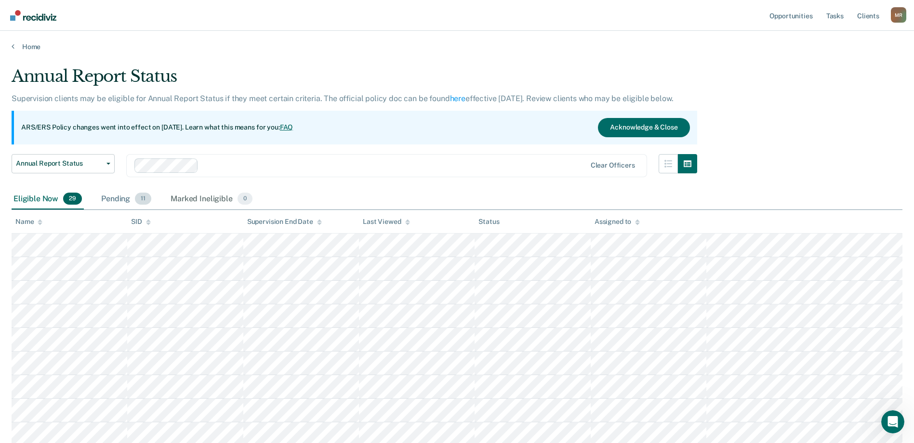
click at [108, 200] on div "Pending 11" at bounding box center [126, 199] width 54 height 21
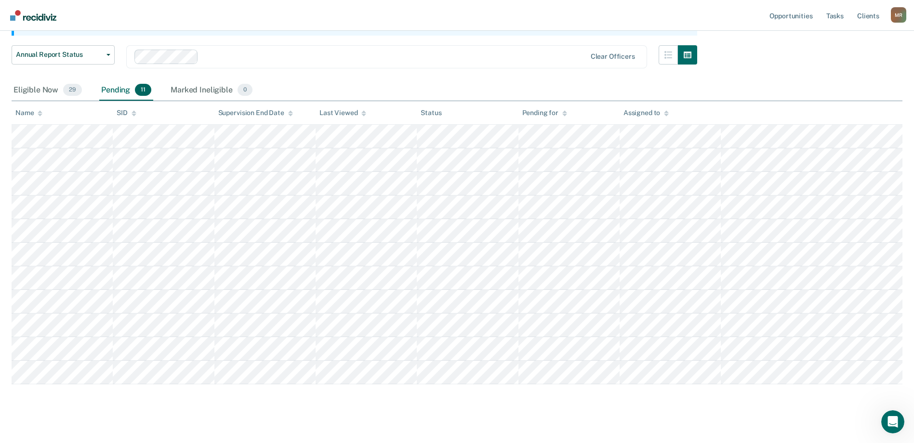
scroll to position [120, 0]
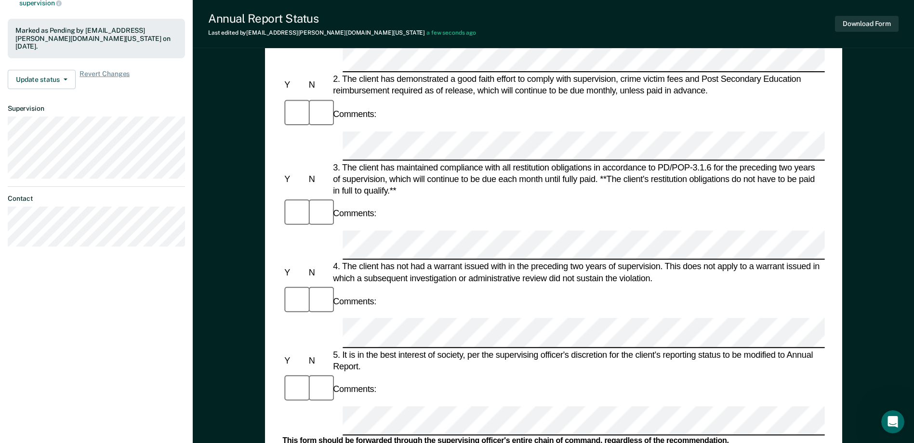
scroll to position [241, 0]
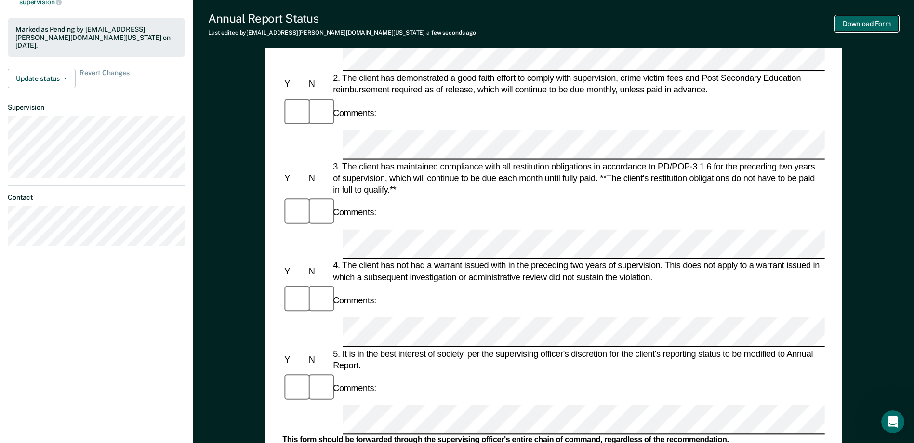
click at [868, 24] on button "Download Form" at bounding box center [867, 24] width 64 height 16
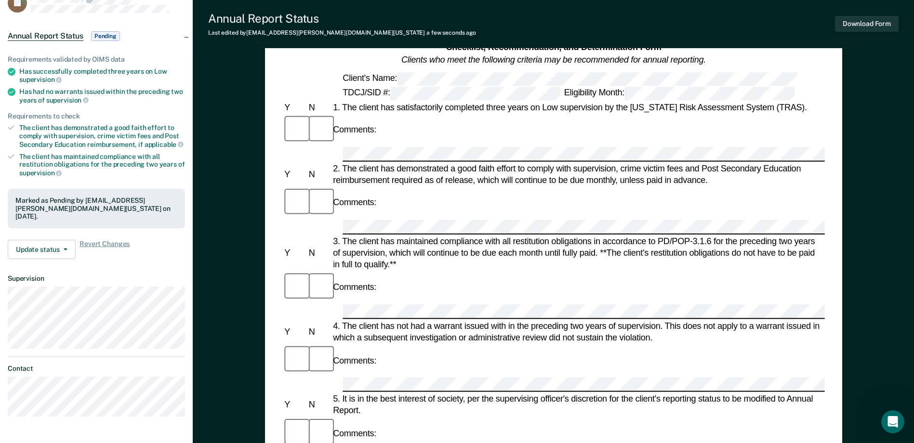
scroll to position [0, 0]
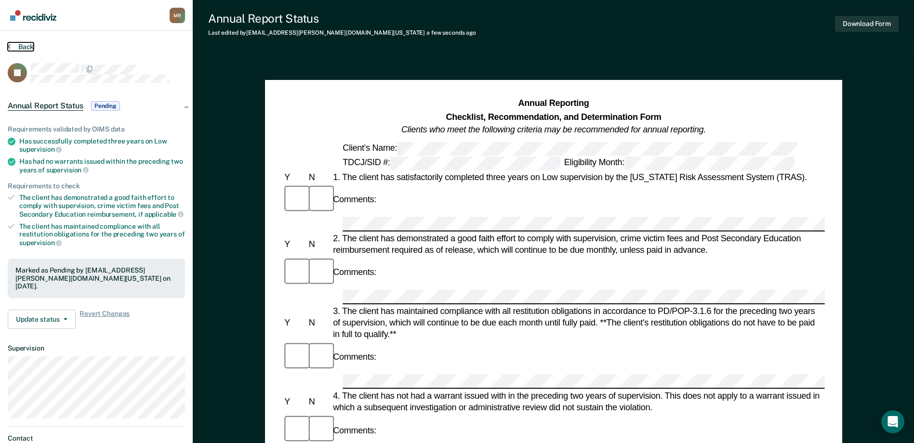
click at [20, 44] on button "Back" at bounding box center [21, 46] width 26 height 9
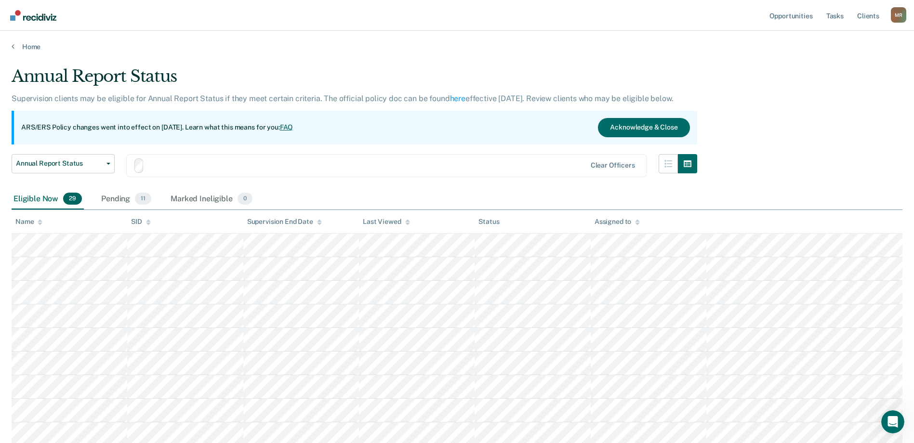
scroll to position [120, 0]
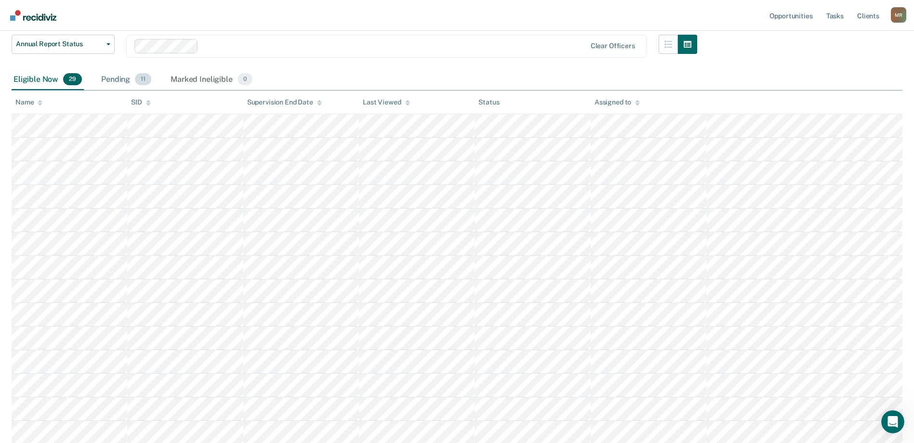
click at [115, 80] on div "Pending 11" at bounding box center [126, 79] width 54 height 21
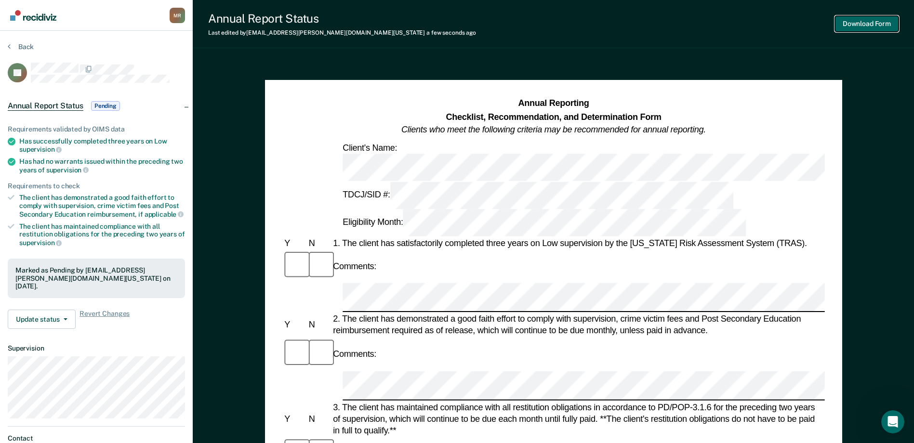
click at [865, 26] on button "Download Form" at bounding box center [867, 24] width 64 height 16
click at [31, 46] on button "Back" at bounding box center [21, 46] width 26 height 9
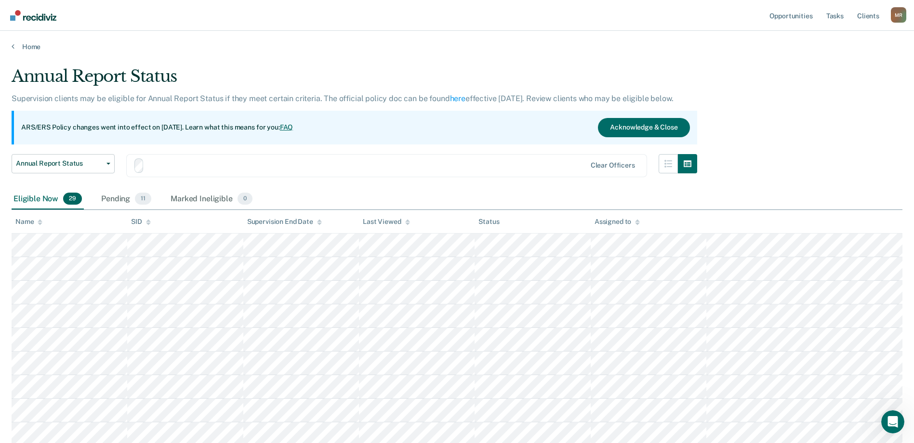
scroll to position [120, 0]
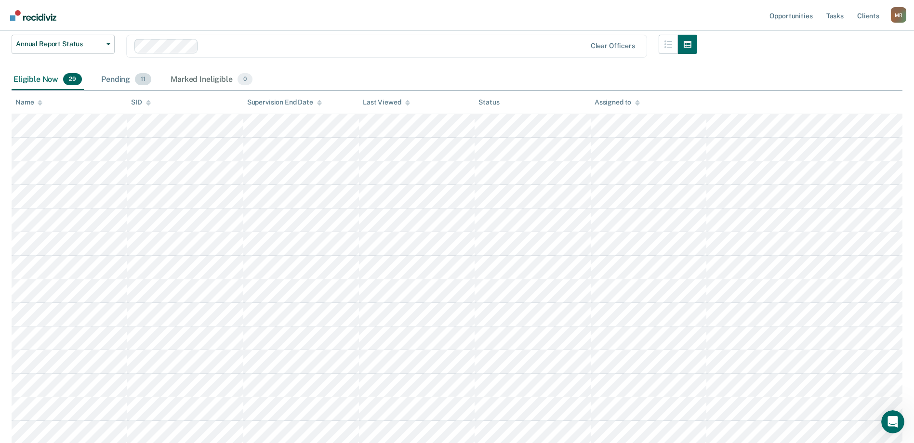
click at [125, 78] on div "Pending 11" at bounding box center [126, 79] width 54 height 21
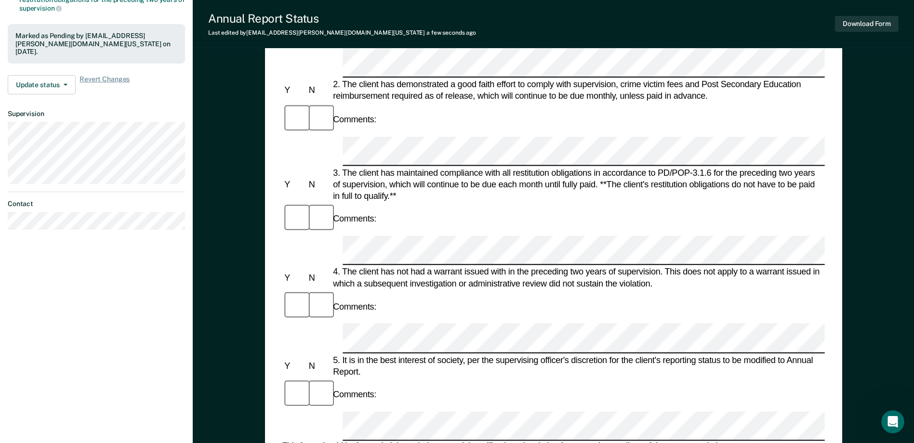
scroll to position [241, 0]
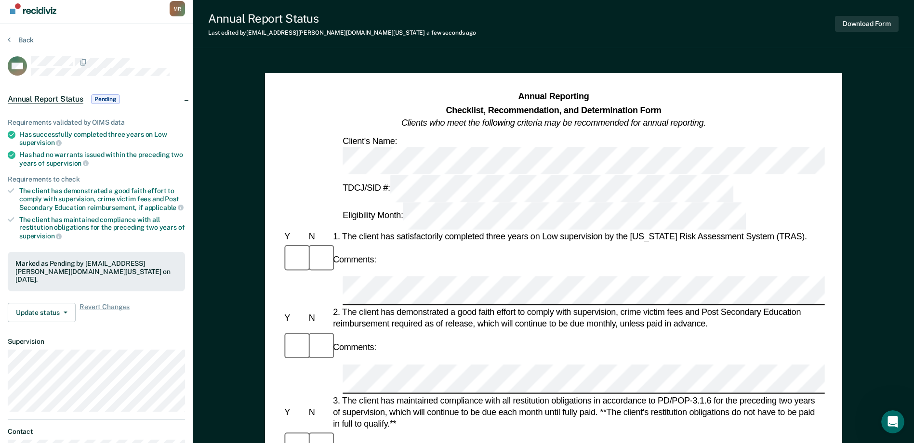
scroll to position [0, 0]
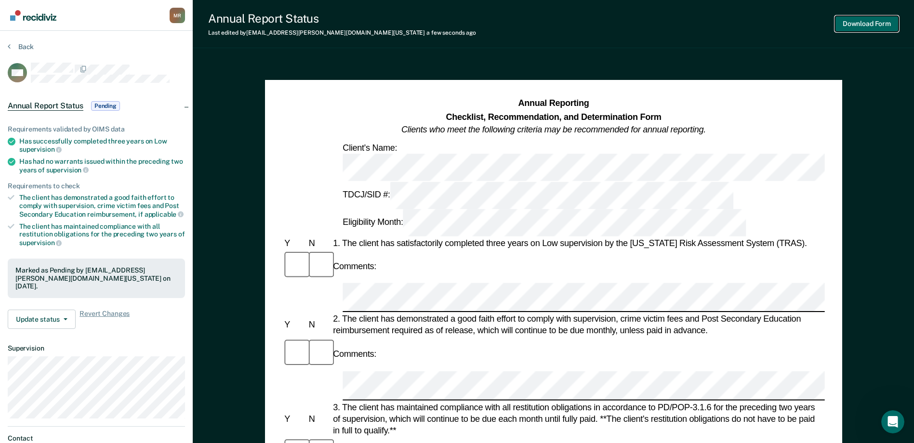
click at [864, 27] on button "Download Form" at bounding box center [867, 24] width 64 height 16
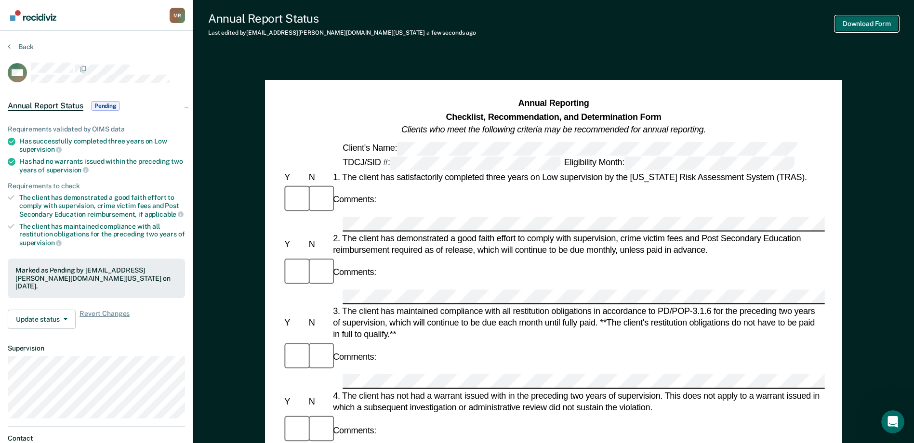
click at [872, 31] on button "Download Form" at bounding box center [867, 24] width 64 height 16
click at [19, 48] on button "Back" at bounding box center [21, 46] width 26 height 9
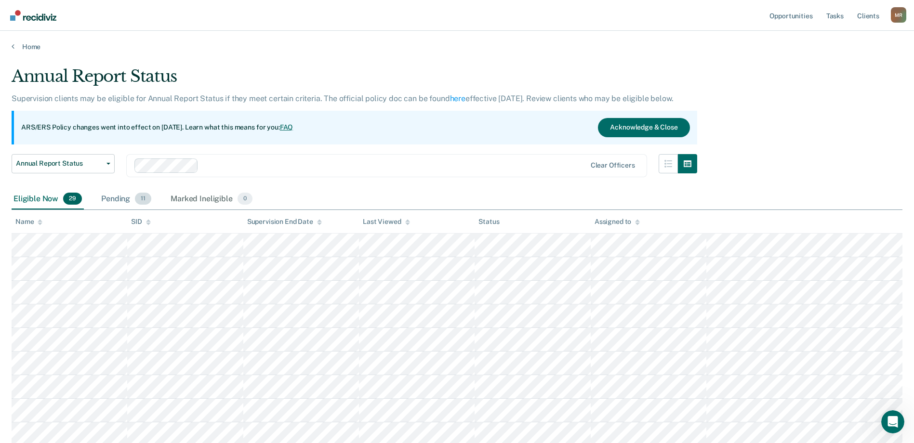
click at [124, 201] on div "Pending 11" at bounding box center [126, 199] width 54 height 21
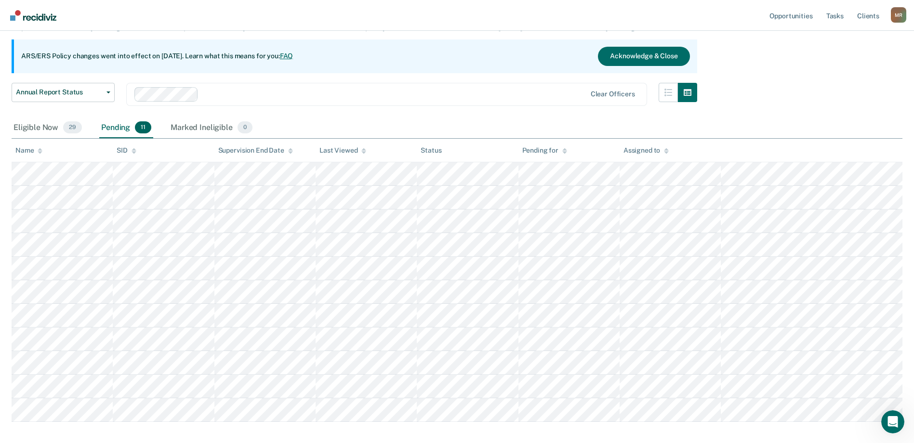
scroll to position [96, 0]
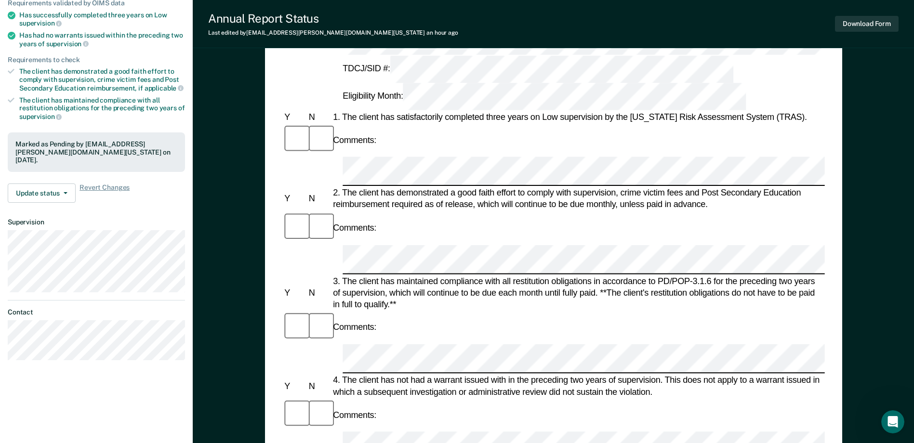
scroll to position [145, 0]
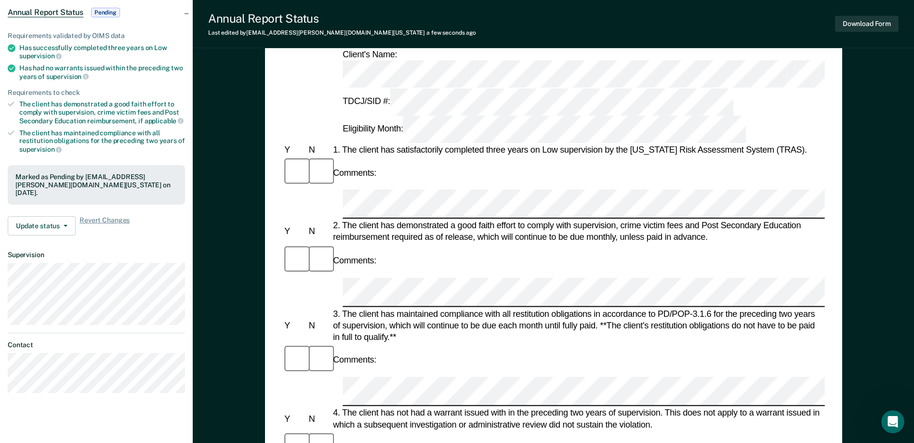
scroll to position [0, 0]
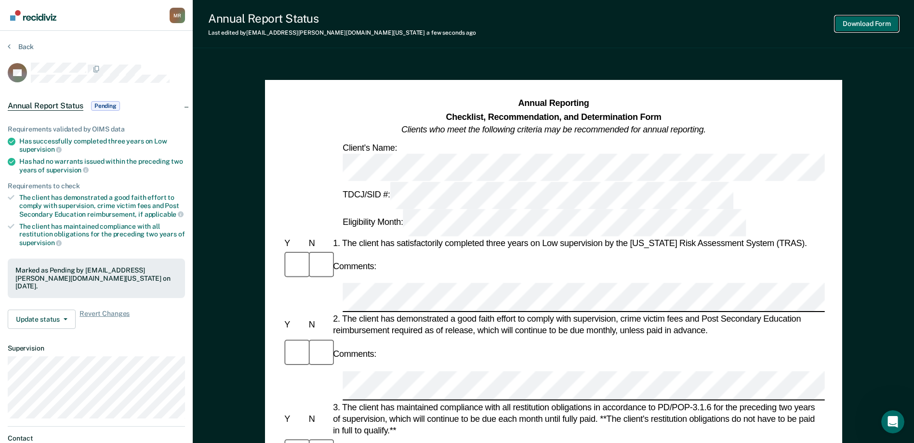
click at [853, 23] on button "Download Form" at bounding box center [867, 24] width 64 height 16
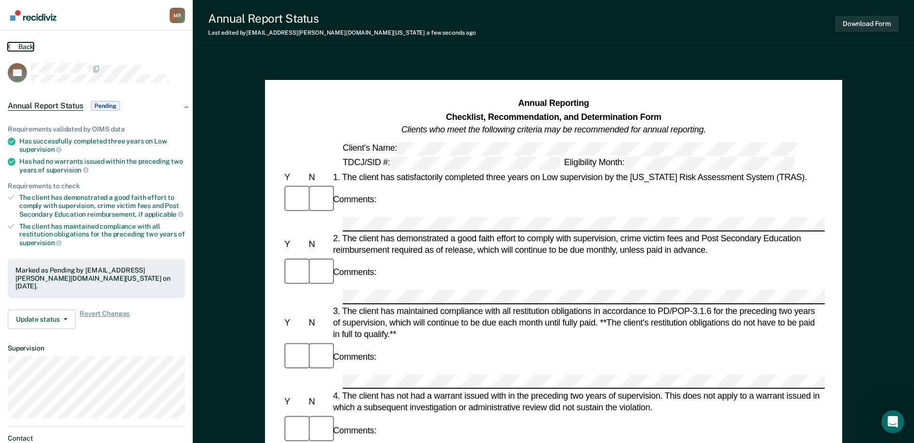
click at [21, 45] on button "Back" at bounding box center [21, 46] width 26 height 9
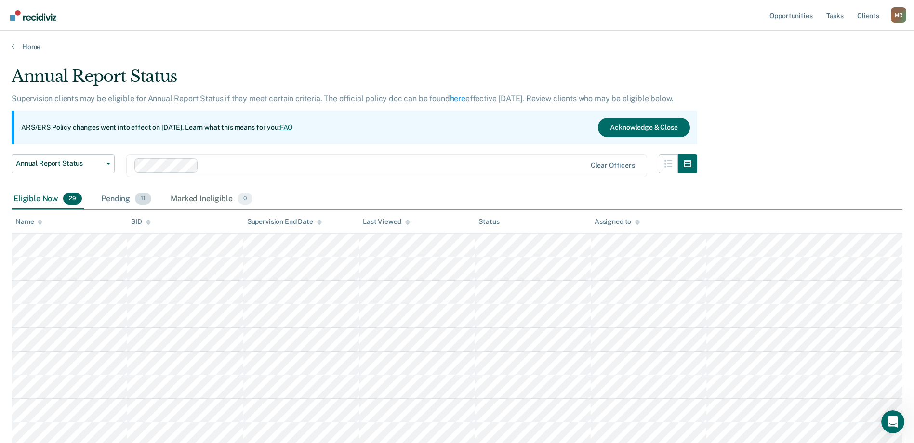
click at [128, 196] on div "Pending 11" at bounding box center [126, 199] width 54 height 21
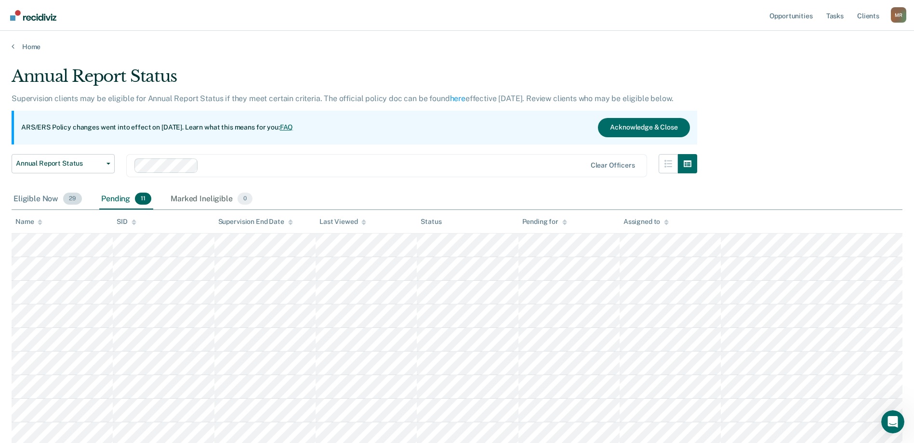
click at [45, 196] on div "Eligible Now 29" at bounding box center [48, 199] width 72 height 21
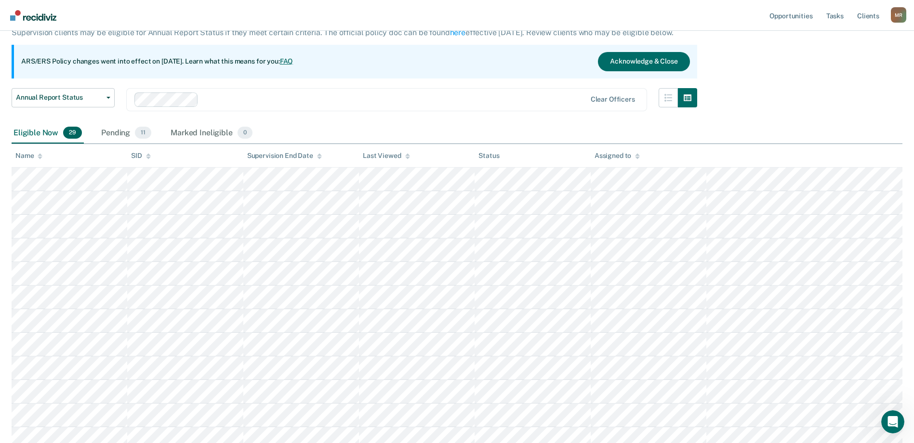
scroll to position [48, 0]
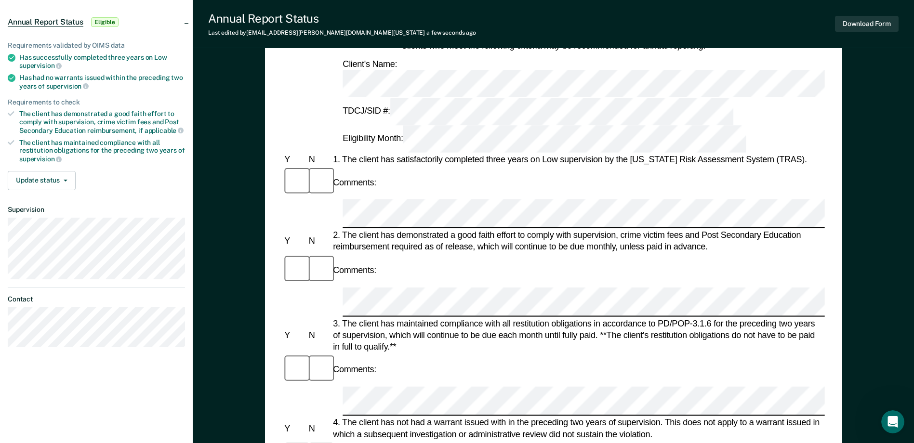
scroll to position [96, 0]
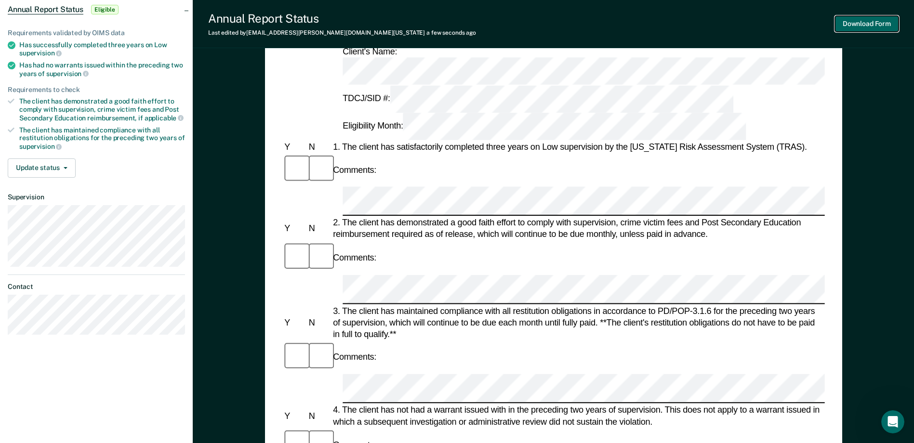
click at [886, 25] on button "Download Form" at bounding box center [867, 24] width 64 height 16
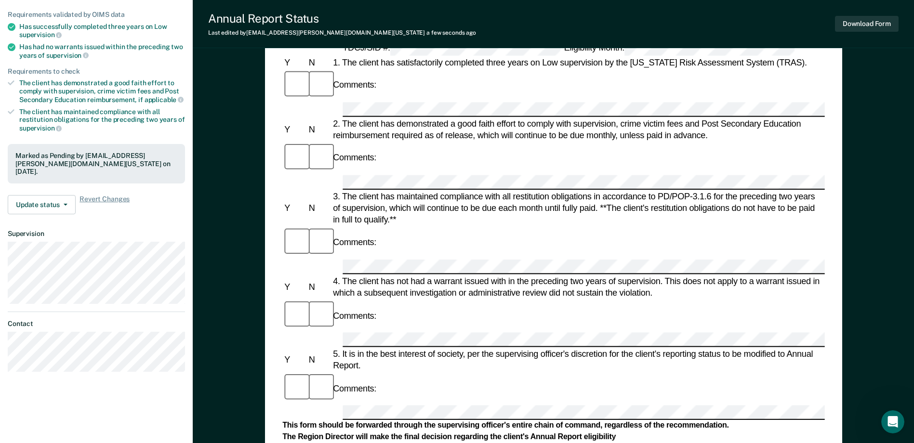
scroll to position [0, 0]
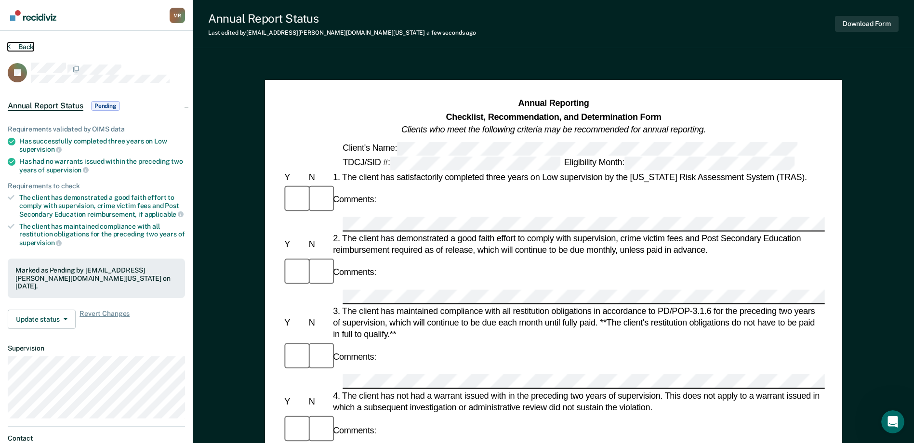
click at [13, 43] on button "Back" at bounding box center [21, 46] width 26 height 9
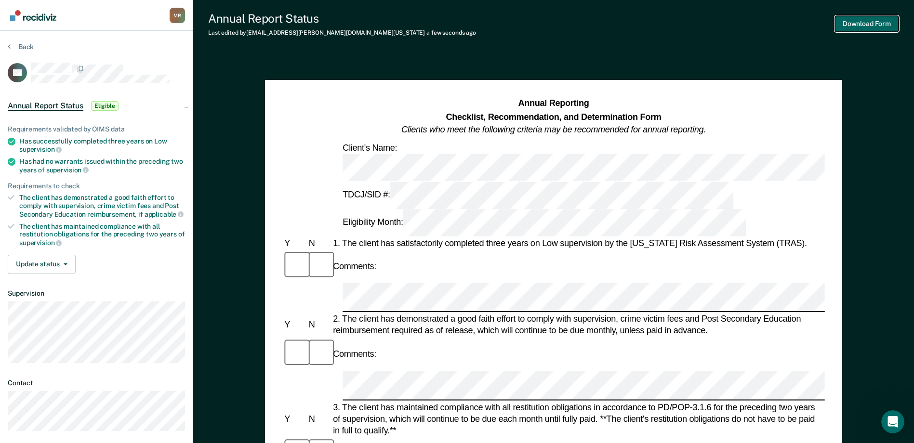
click at [857, 23] on button "Download Form" at bounding box center [867, 24] width 64 height 16
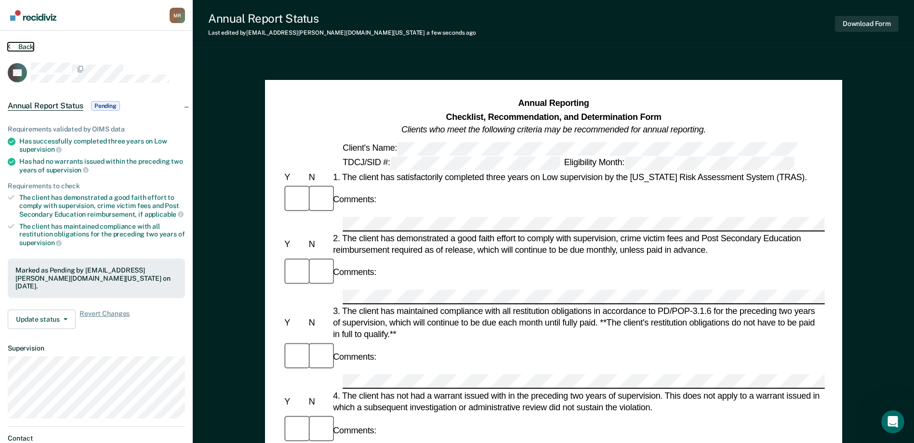
click at [16, 45] on button "Back" at bounding box center [21, 46] width 26 height 9
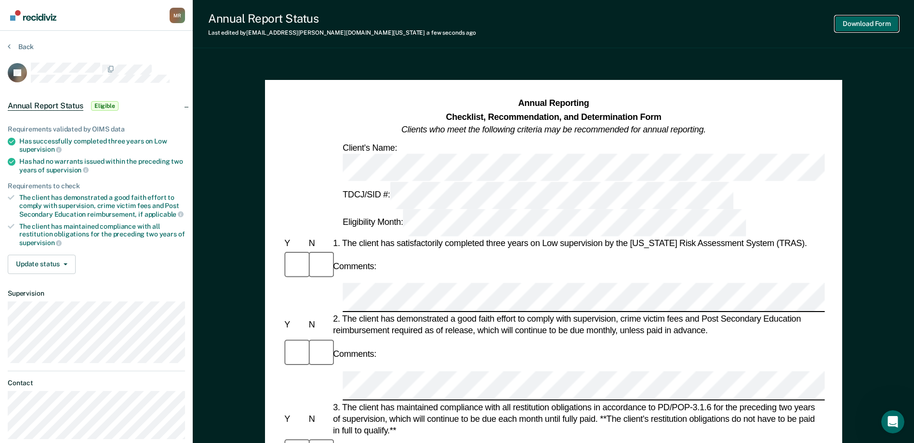
click at [865, 23] on button "Download Form" at bounding box center [867, 24] width 64 height 16
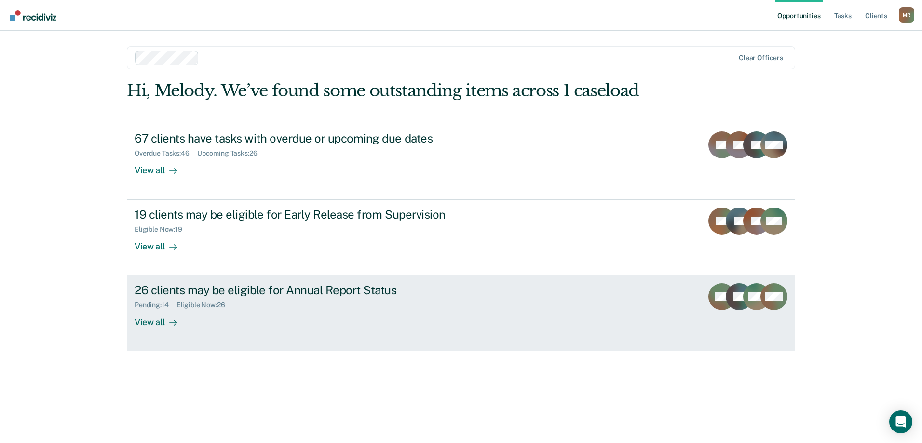
click at [159, 322] on div "View all" at bounding box center [161, 318] width 54 height 19
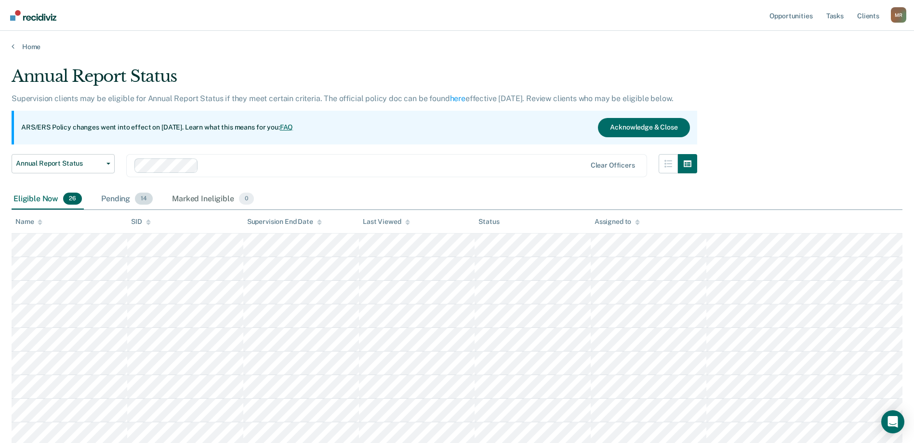
click at [125, 200] on div "Pending 14" at bounding box center [126, 199] width 55 height 21
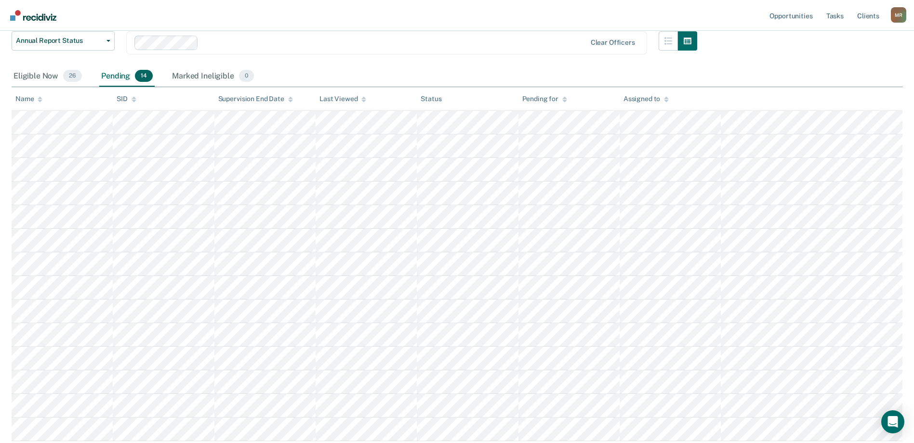
scroll to position [145, 0]
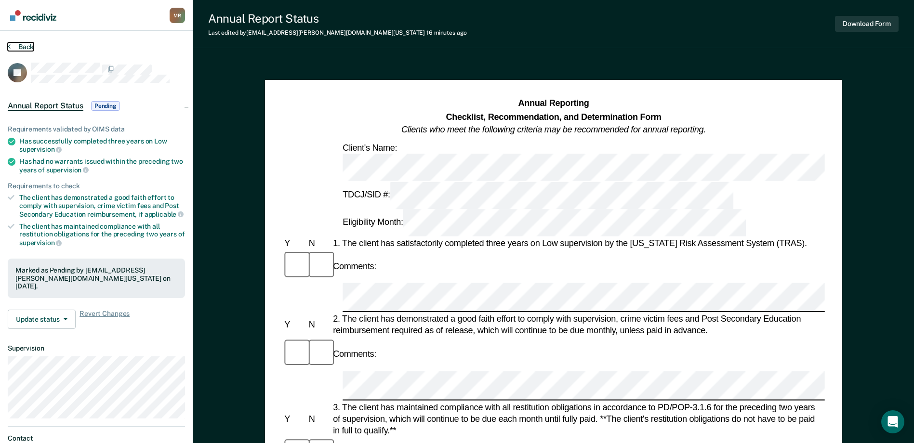
click at [18, 44] on button "Back" at bounding box center [21, 46] width 26 height 9
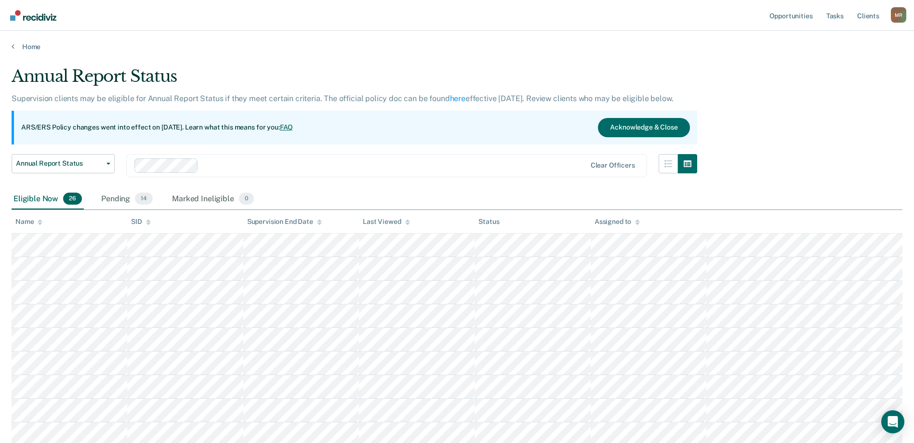
scroll to position [145, 0]
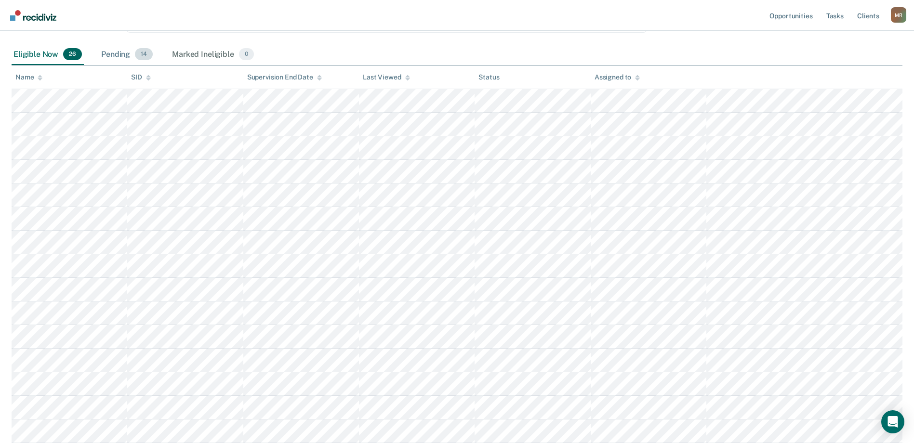
click at [118, 55] on div "Pending 14" at bounding box center [126, 54] width 55 height 21
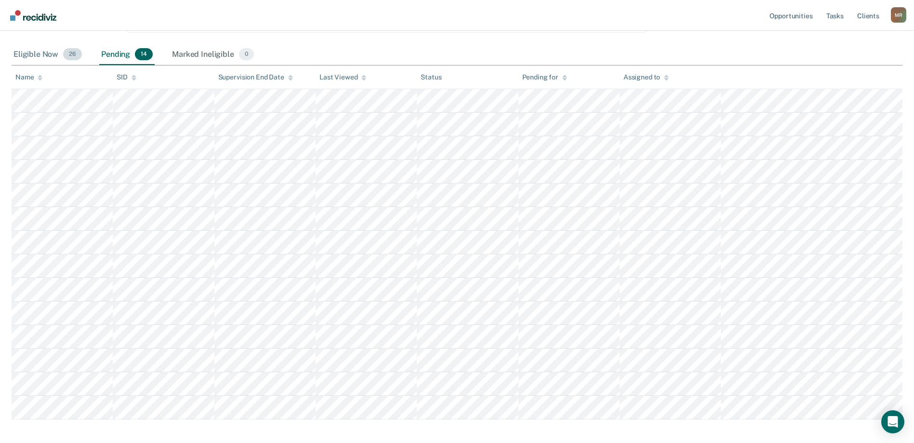
click at [41, 50] on div "Eligible Now 26" at bounding box center [48, 54] width 72 height 21
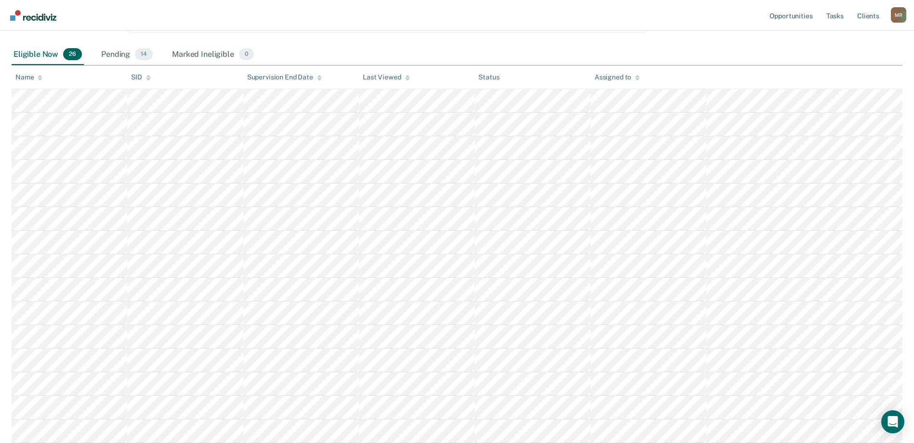
scroll to position [0, 0]
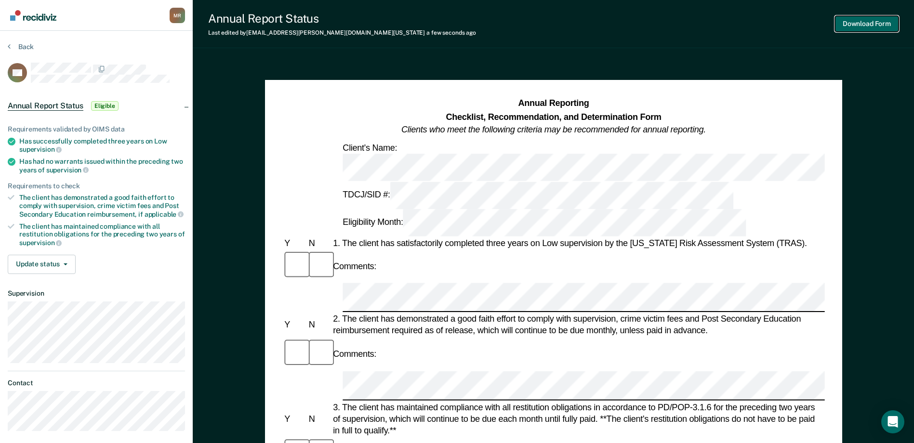
click at [857, 22] on button "Download Form" at bounding box center [867, 24] width 64 height 16
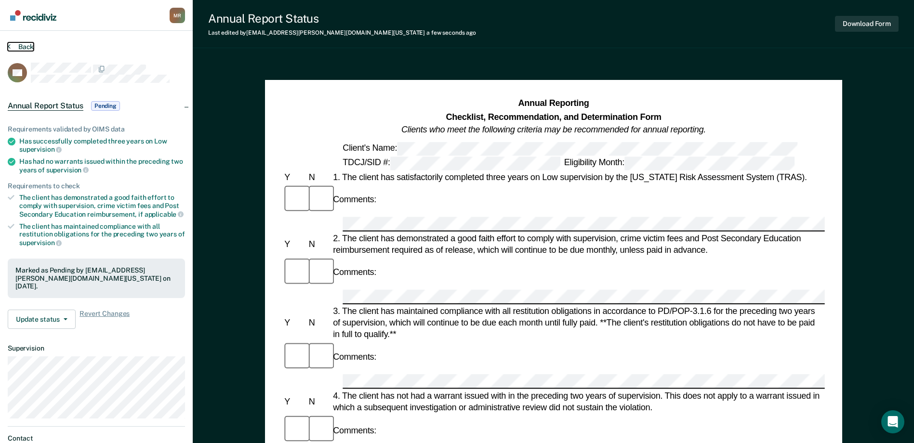
click at [26, 44] on button "Back" at bounding box center [21, 46] width 26 height 9
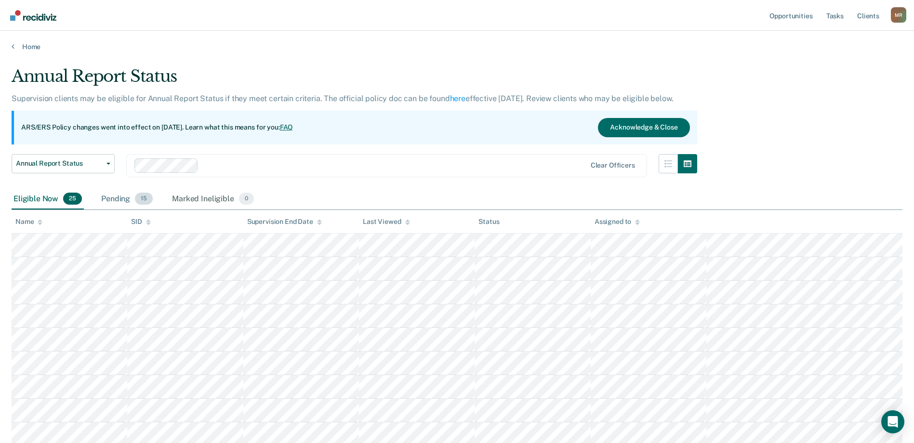
click at [127, 199] on div "Pending 15" at bounding box center [126, 199] width 55 height 21
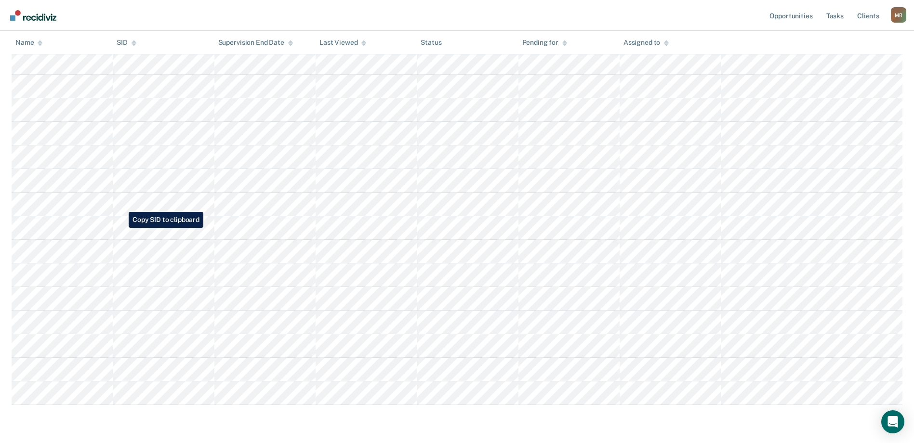
scroll to position [166, 0]
